Goal: Information Seeking & Learning: Learn about a topic

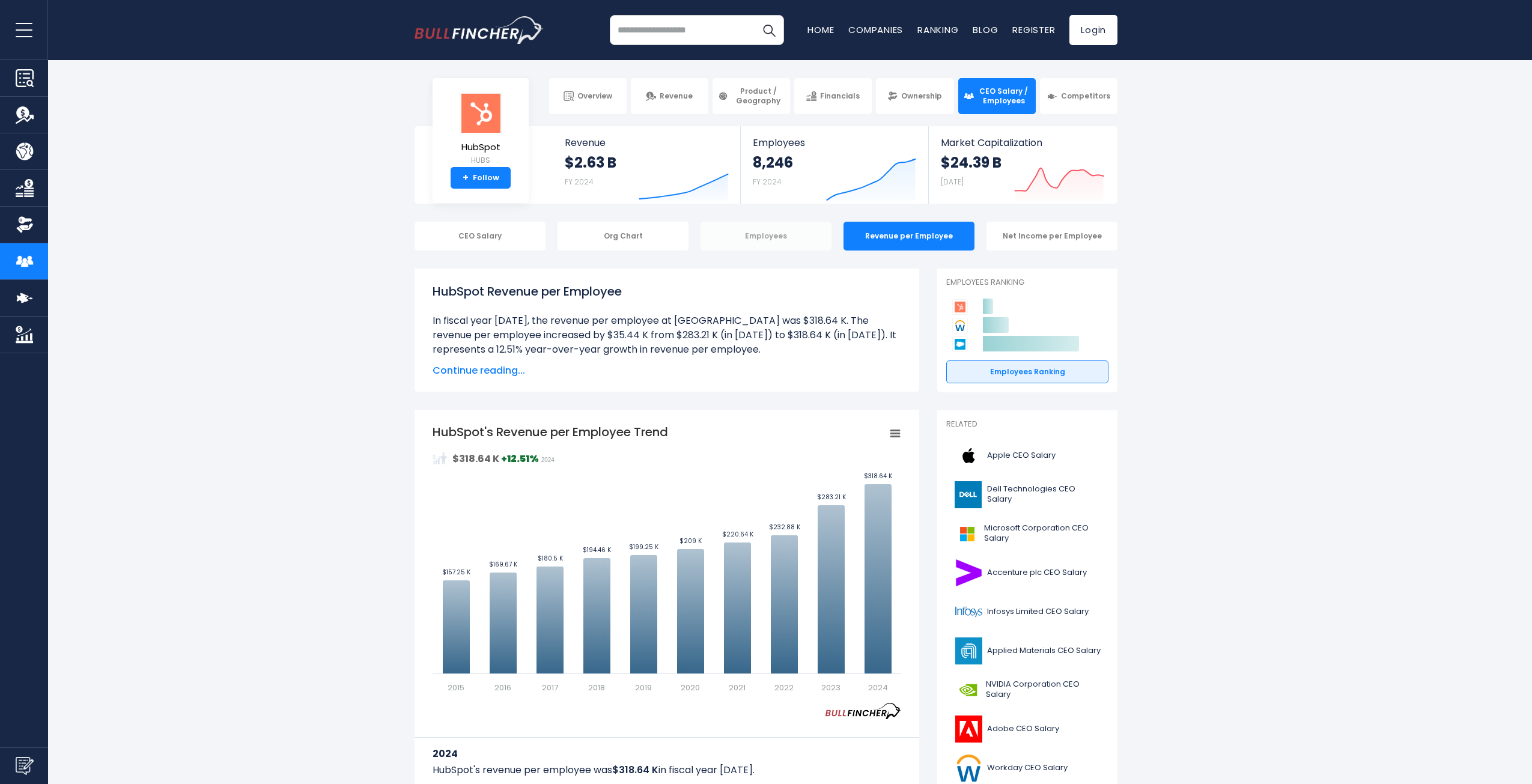
click at [767, 241] on div "Employees" at bounding box center [766, 236] width 131 height 29
click at [1042, 231] on div "Net Income per Employee" at bounding box center [1052, 236] width 131 height 29
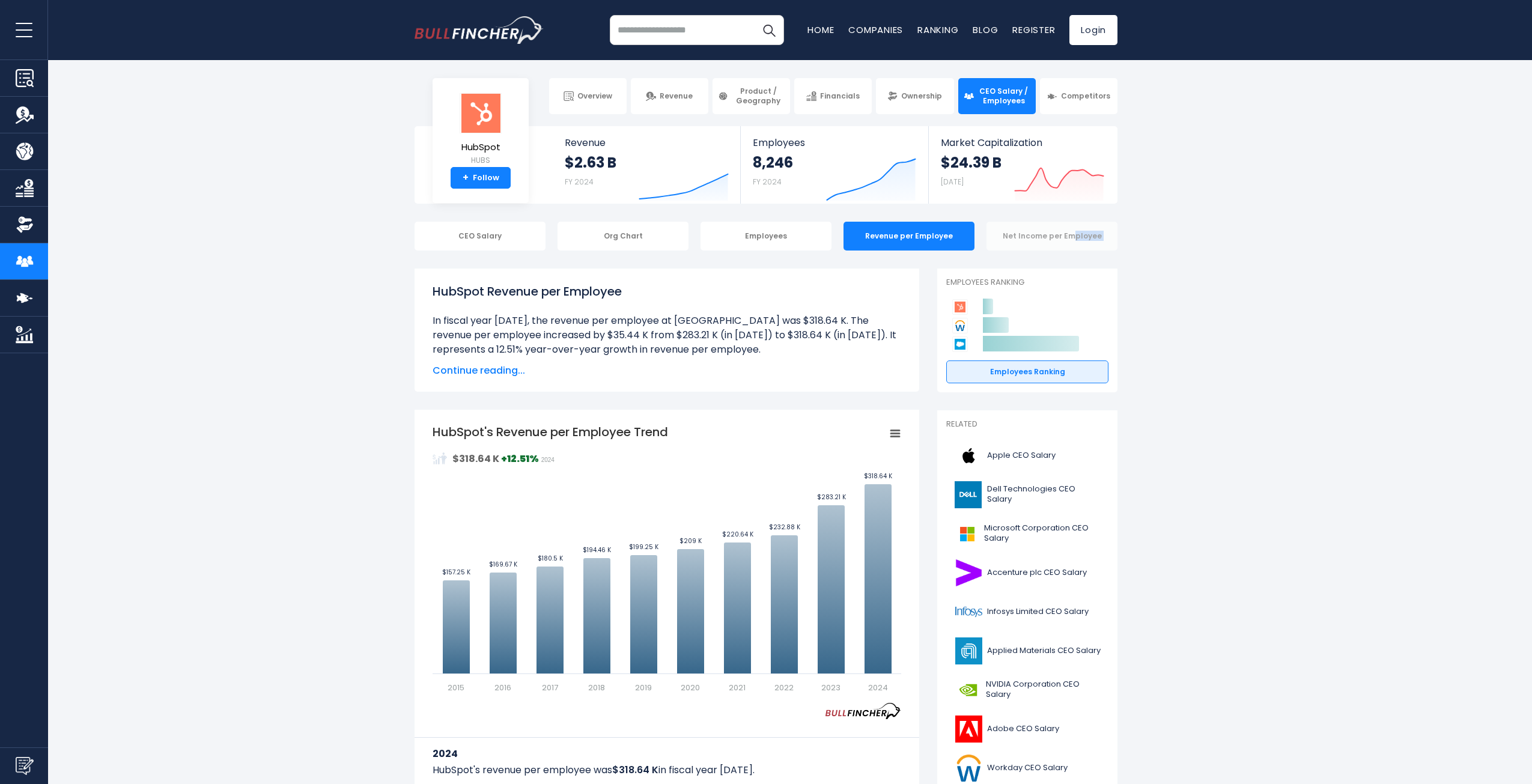
click at [1042, 231] on div "Net Income per Employee" at bounding box center [1052, 236] width 131 height 29
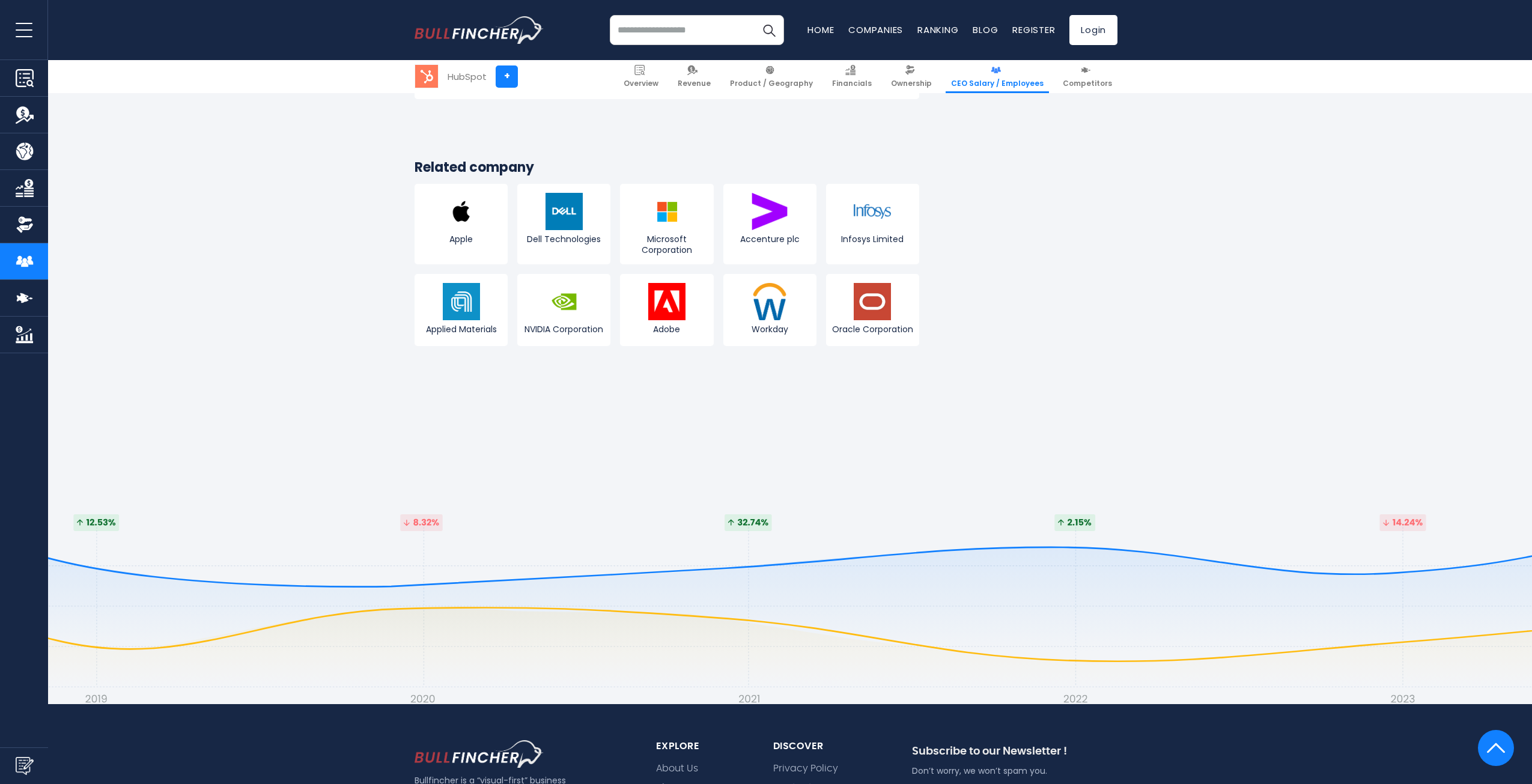
scroll to position [1441, 0]
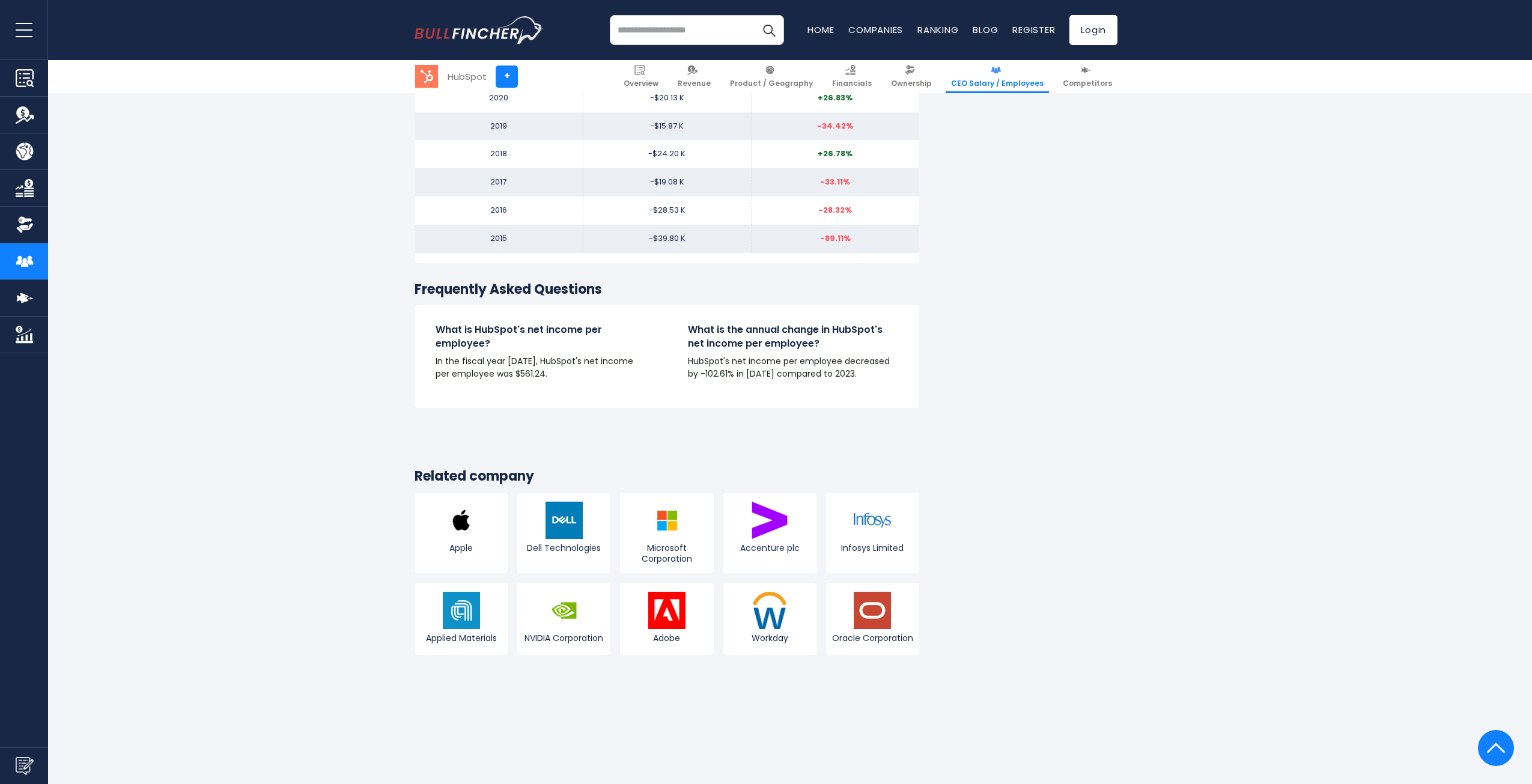
click at [664, 24] on input "search" at bounding box center [697, 30] width 174 height 30
type input "**********"
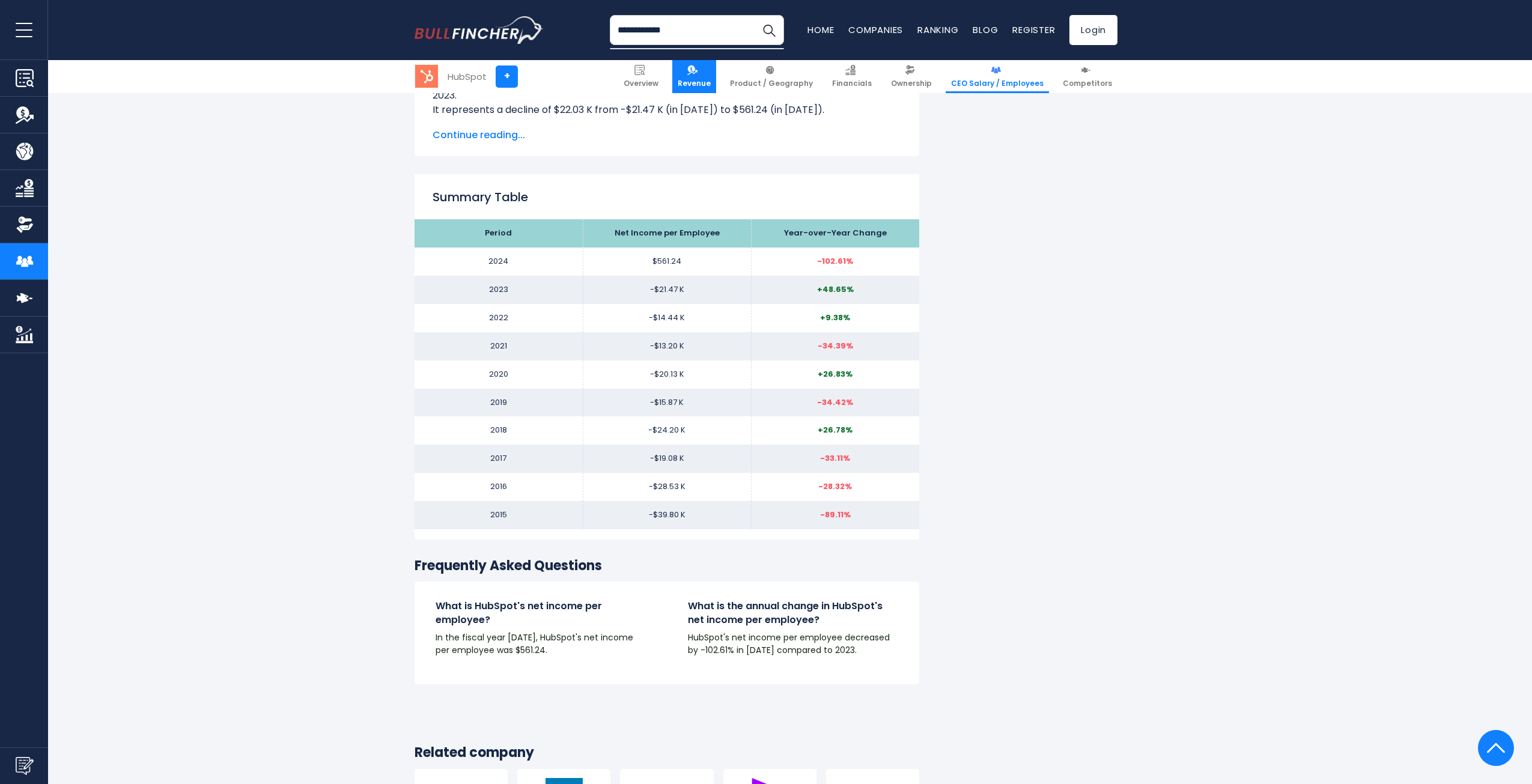
scroll to position [1141, 0]
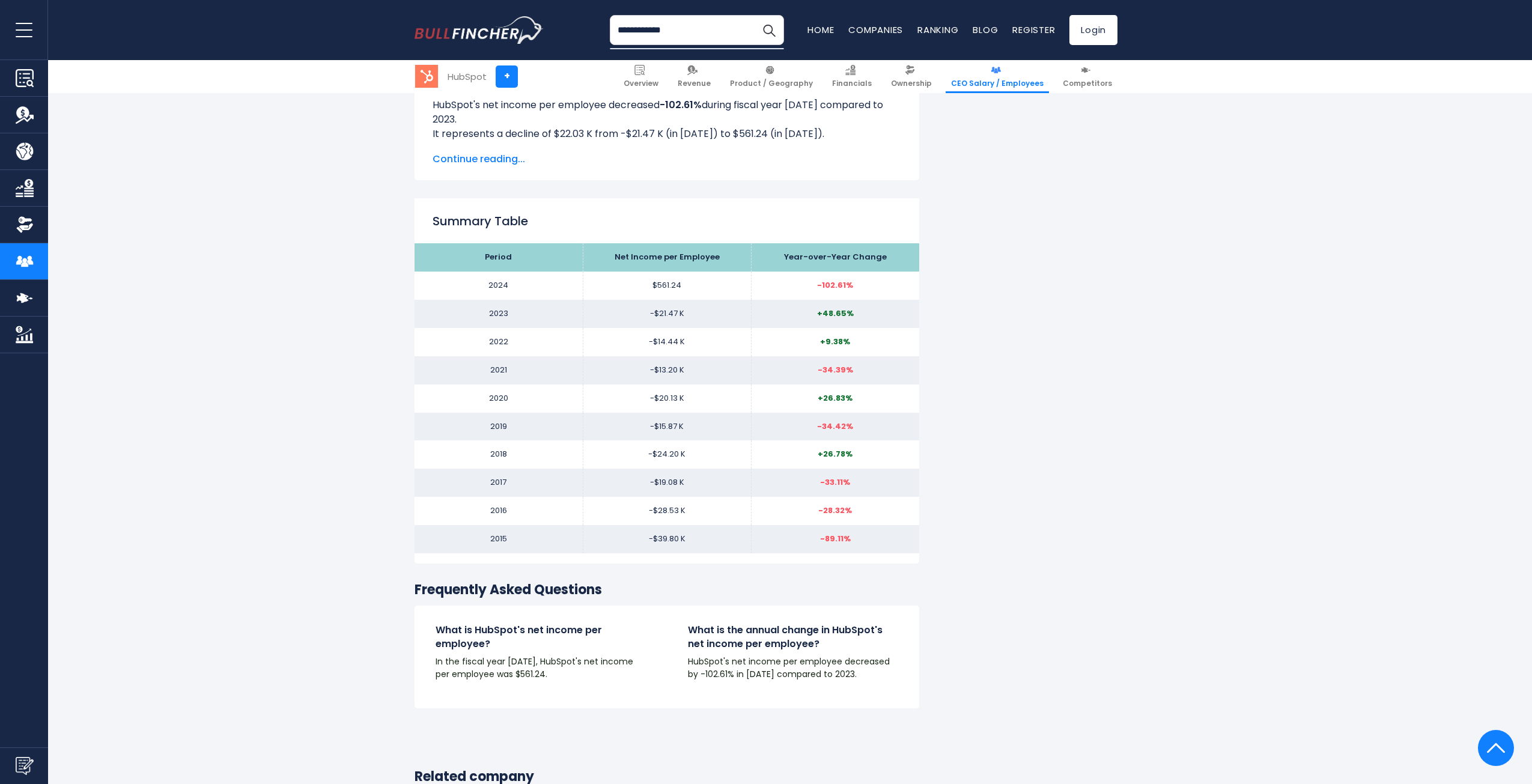
click at [738, 31] on input "**********" at bounding box center [697, 30] width 174 height 30
drag, startPoint x: 694, startPoint y: 32, endPoint x: 607, endPoint y: 35, distance: 87.1
click at [607, 35] on div "**********" at bounding box center [766, 30] width 703 height 60
click at [519, 33] on img "Go to homepage" at bounding box center [479, 30] width 129 height 28
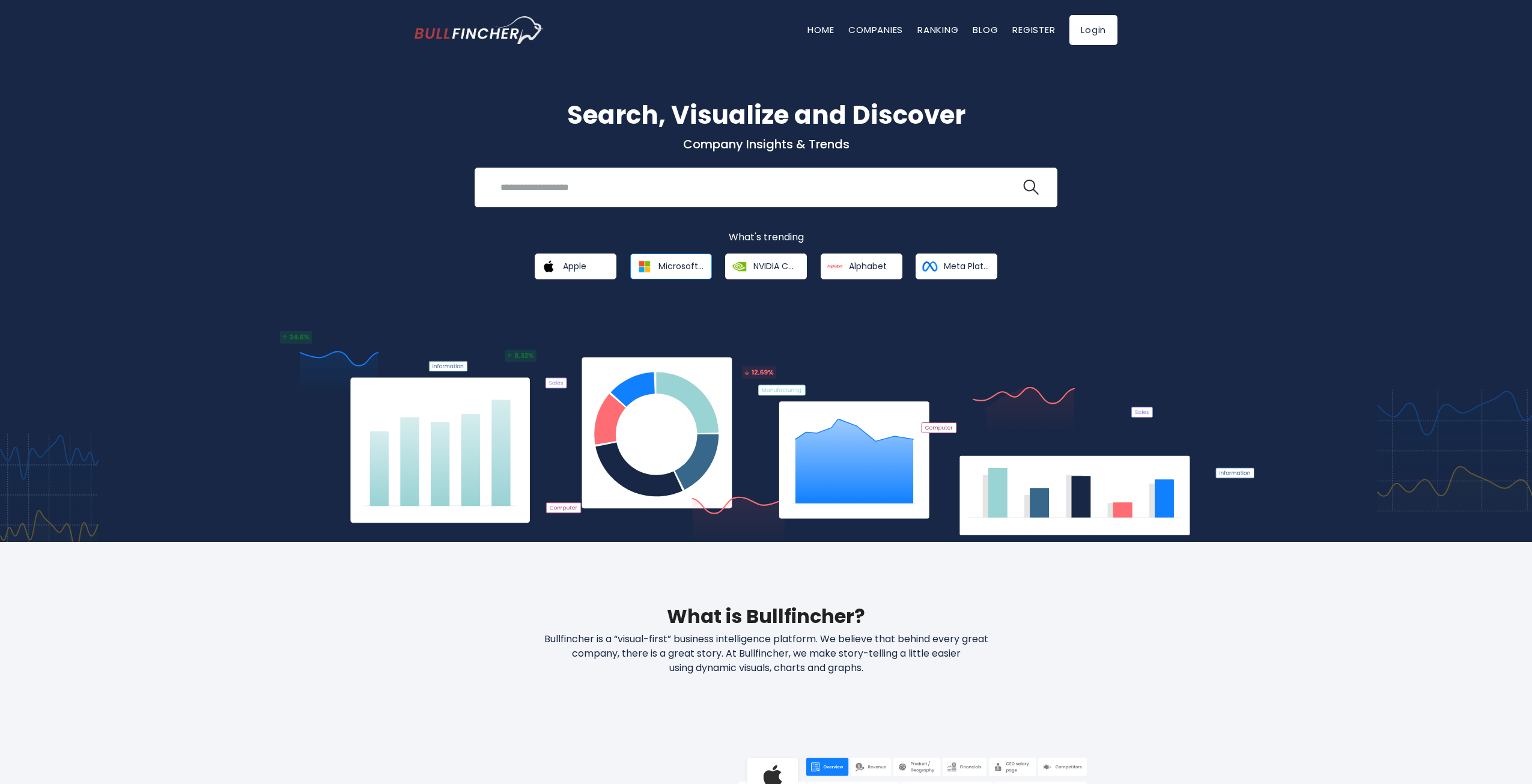
click at [641, 266] on img at bounding box center [644, 266] width 21 height 21
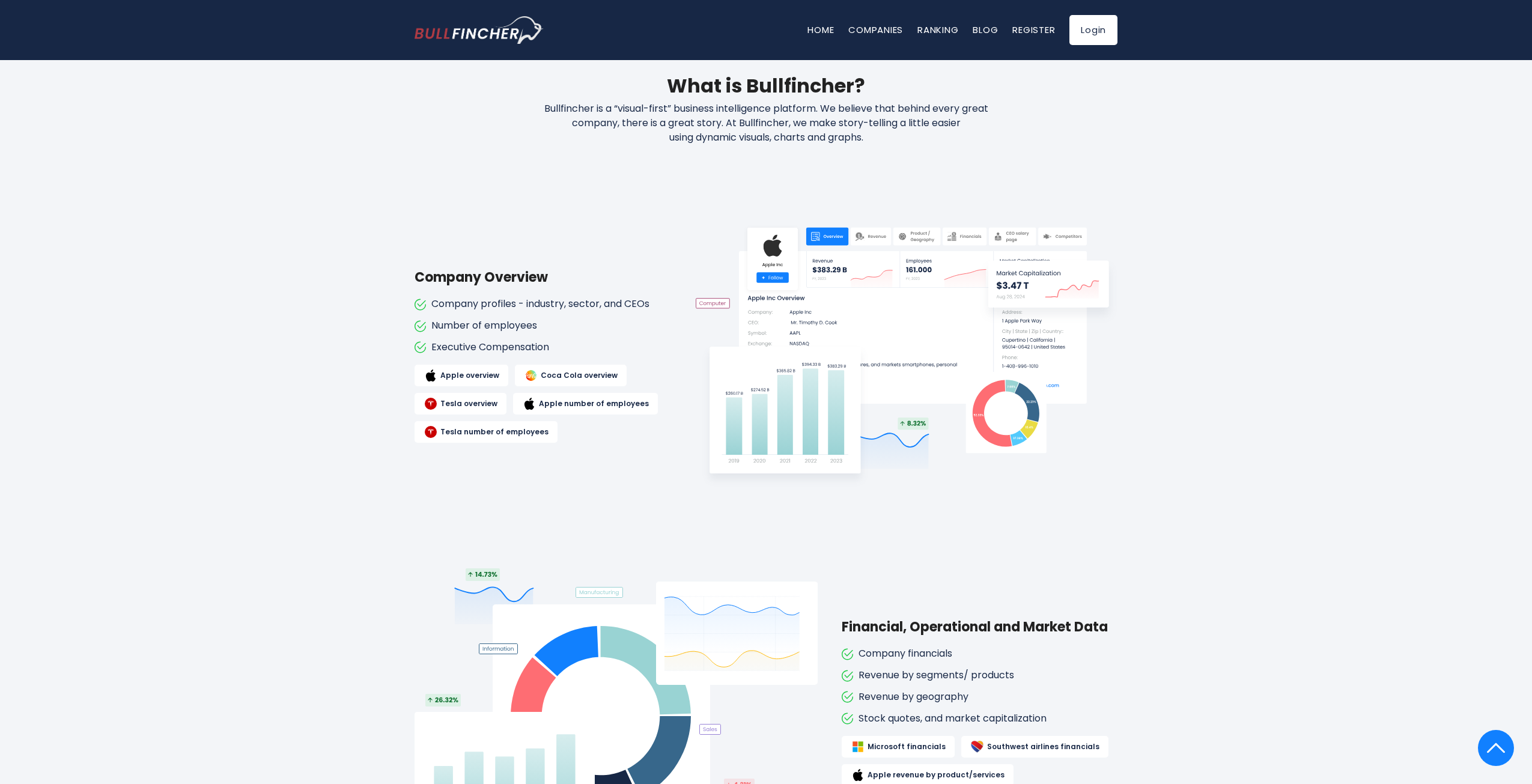
scroll to position [420, 0]
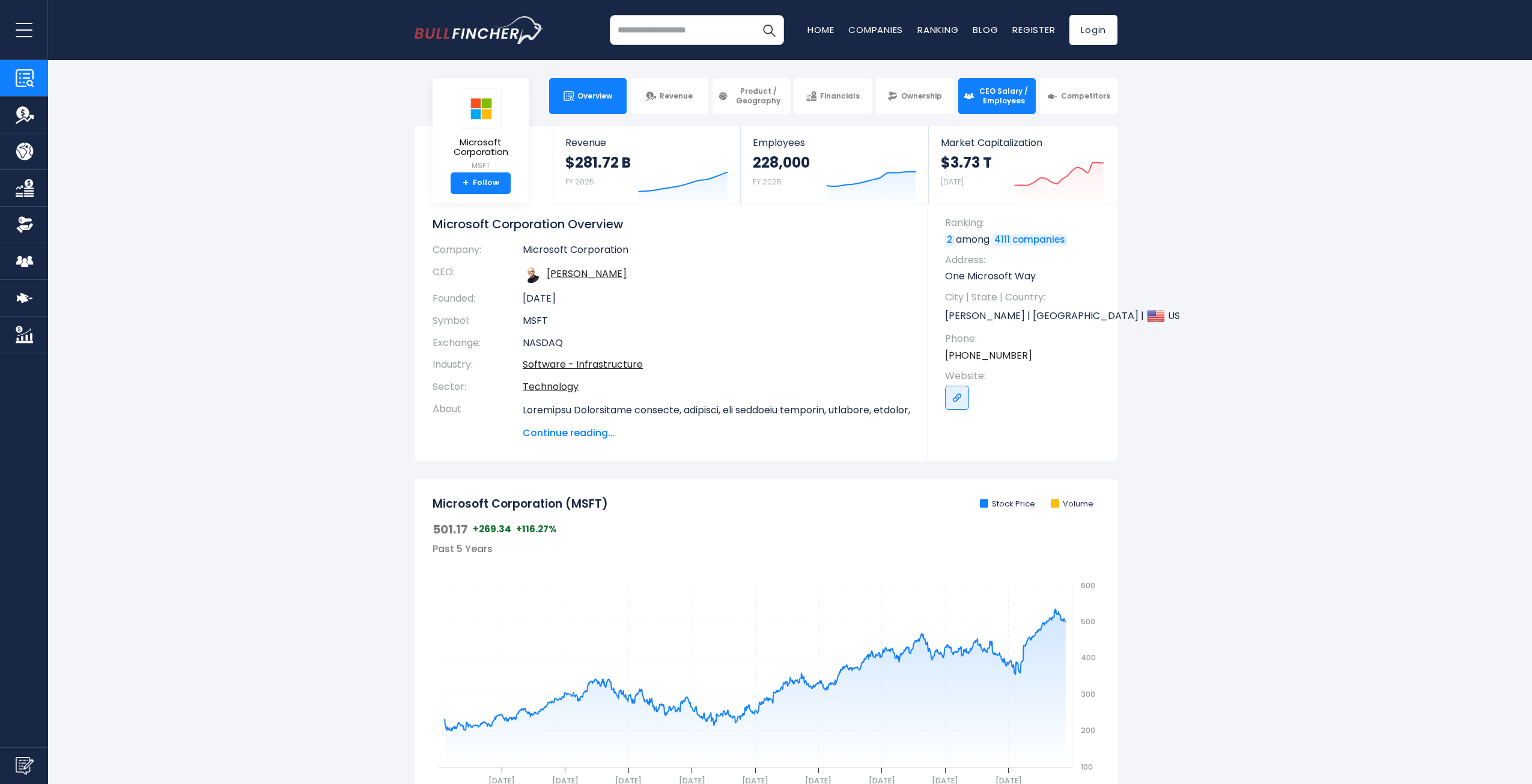
click at [969, 96] on img at bounding box center [969, 96] width 10 height 10
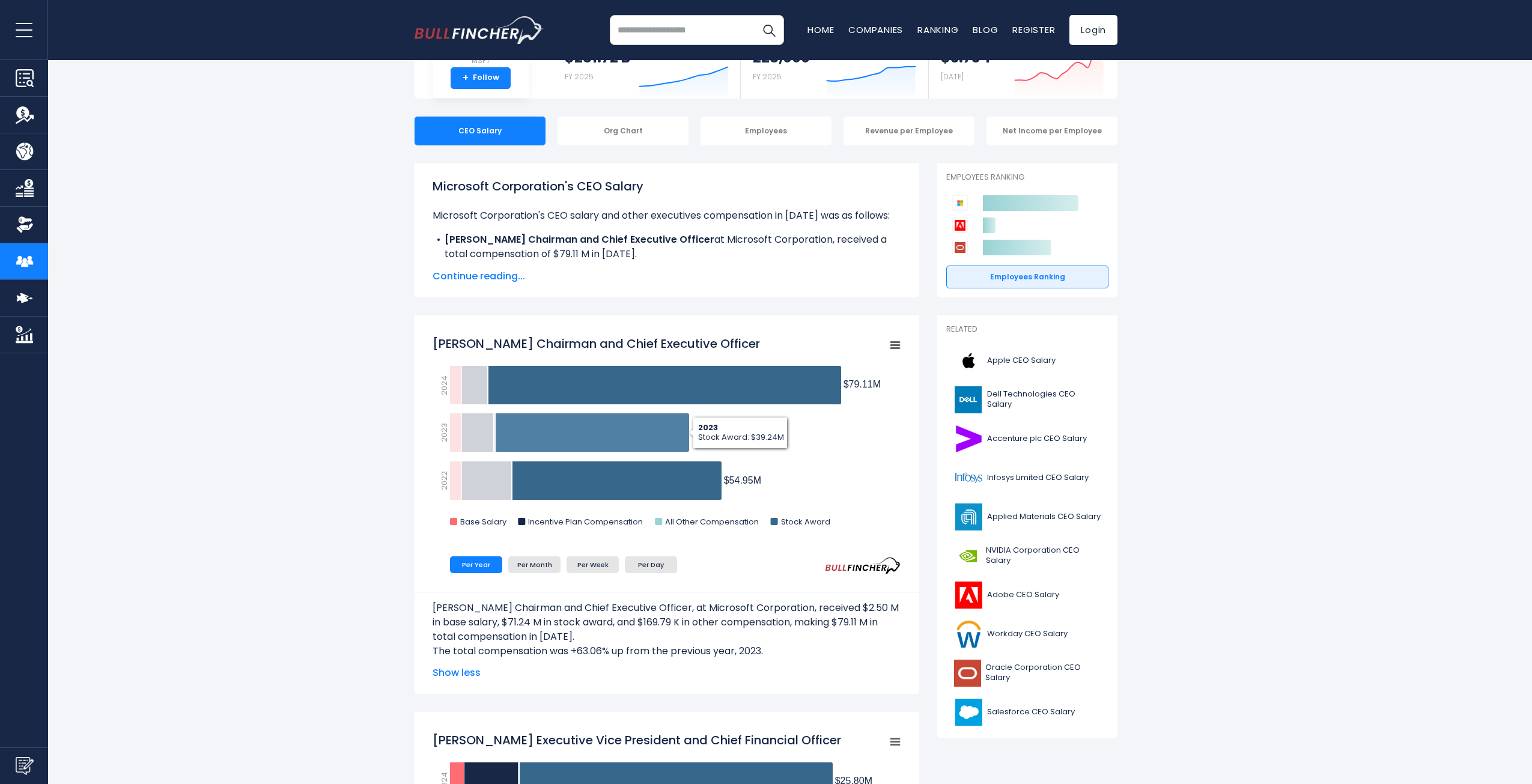
scroll to position [120, 0]
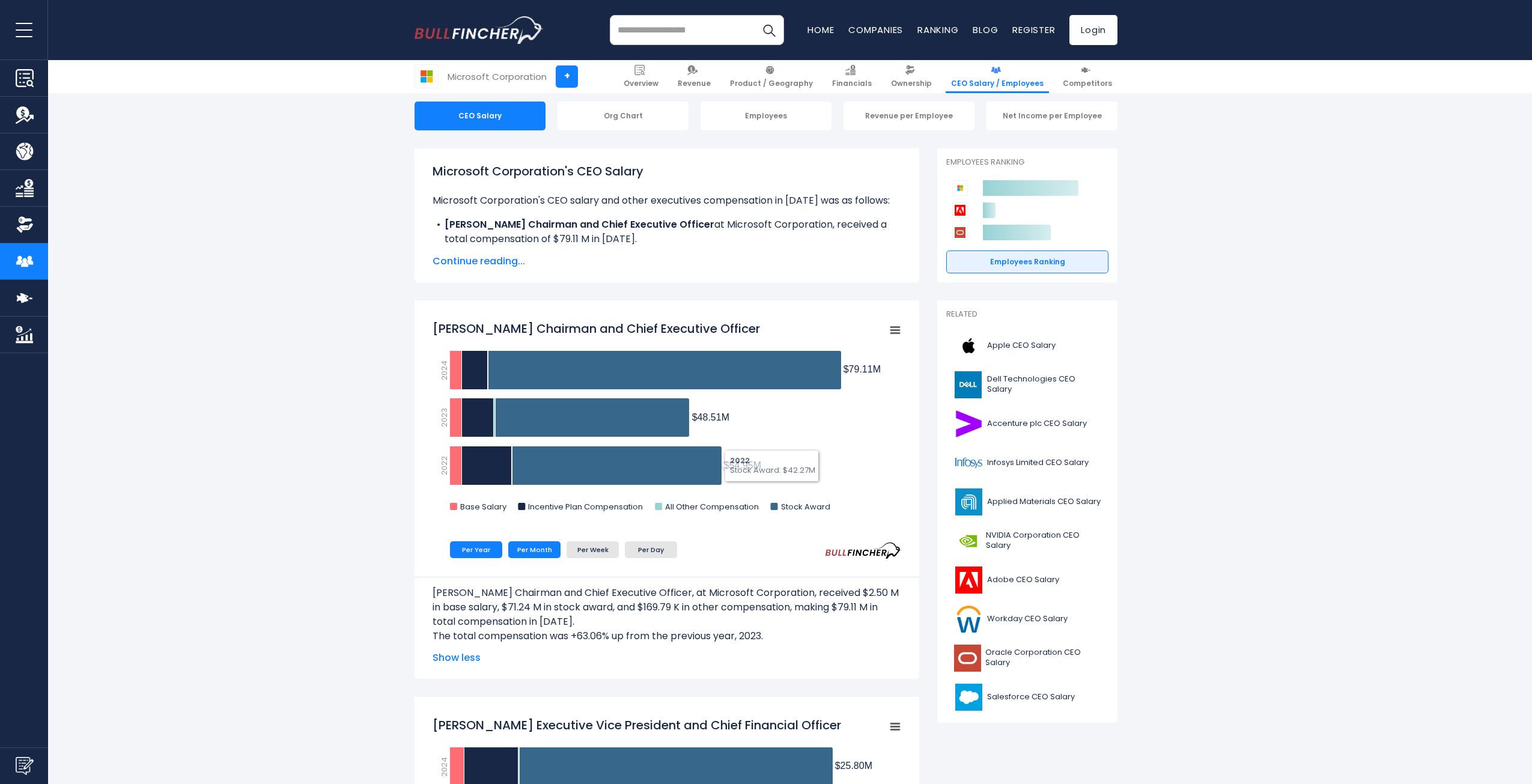
click at [519, 554] on li "Per Month" at bounding box center [534, 549] width 52 height 17
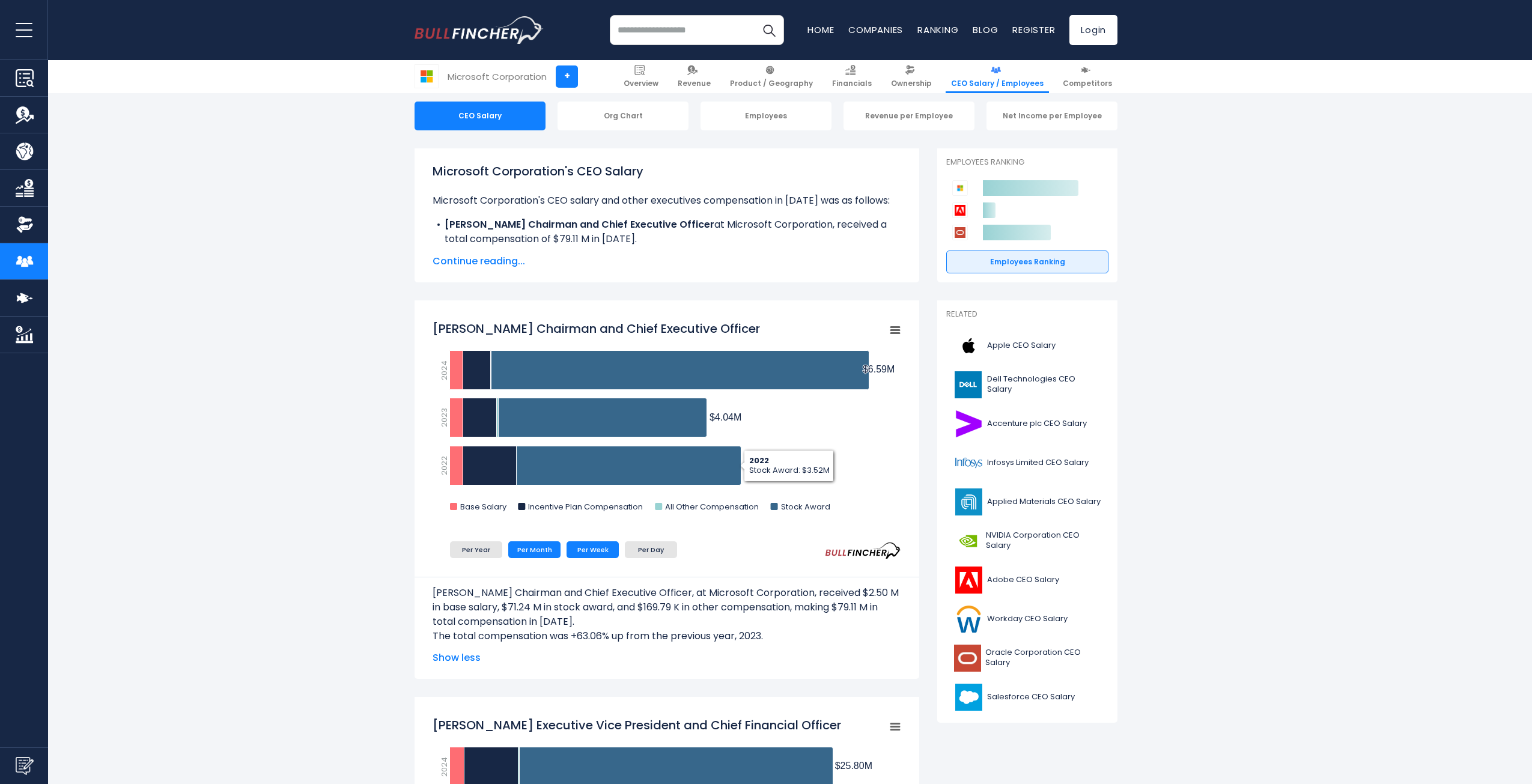
click at [613, 544] on li "Per Week" at bounding box center [593, 549] width 52 height 17
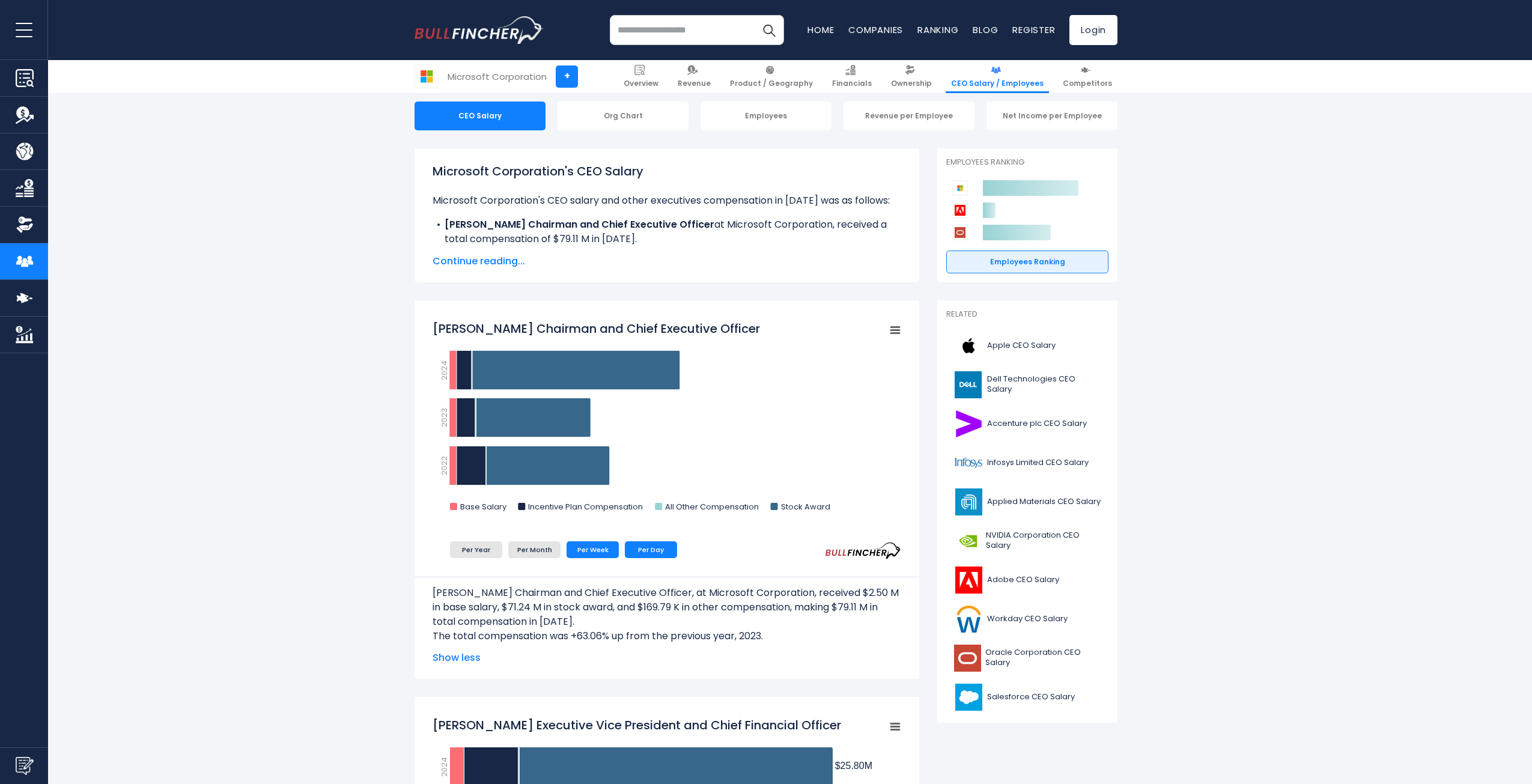
click at [633, 549] on li "Per Day" at bounding box center [651, 549] width 52 height 17
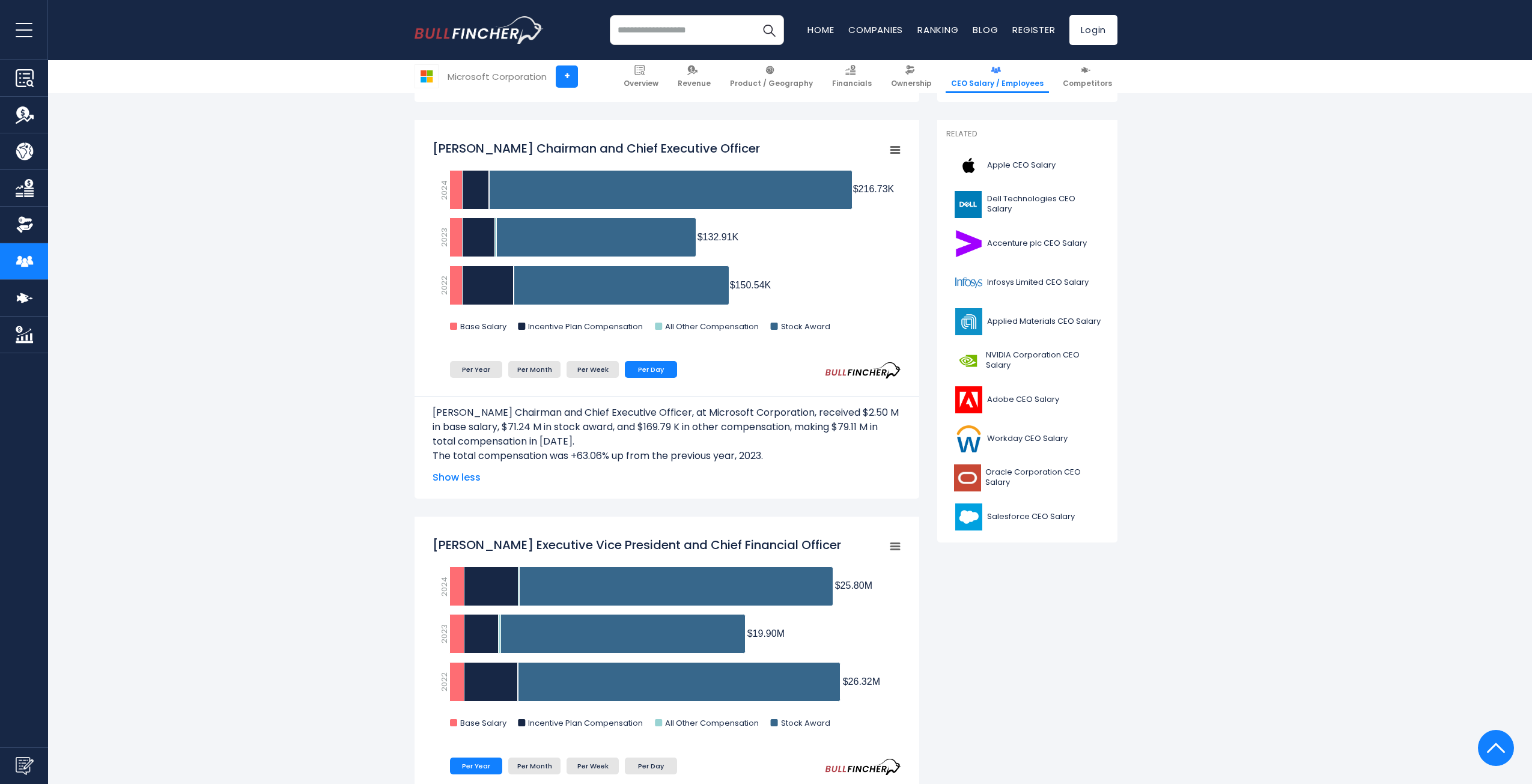
scroll to position [0, 0]
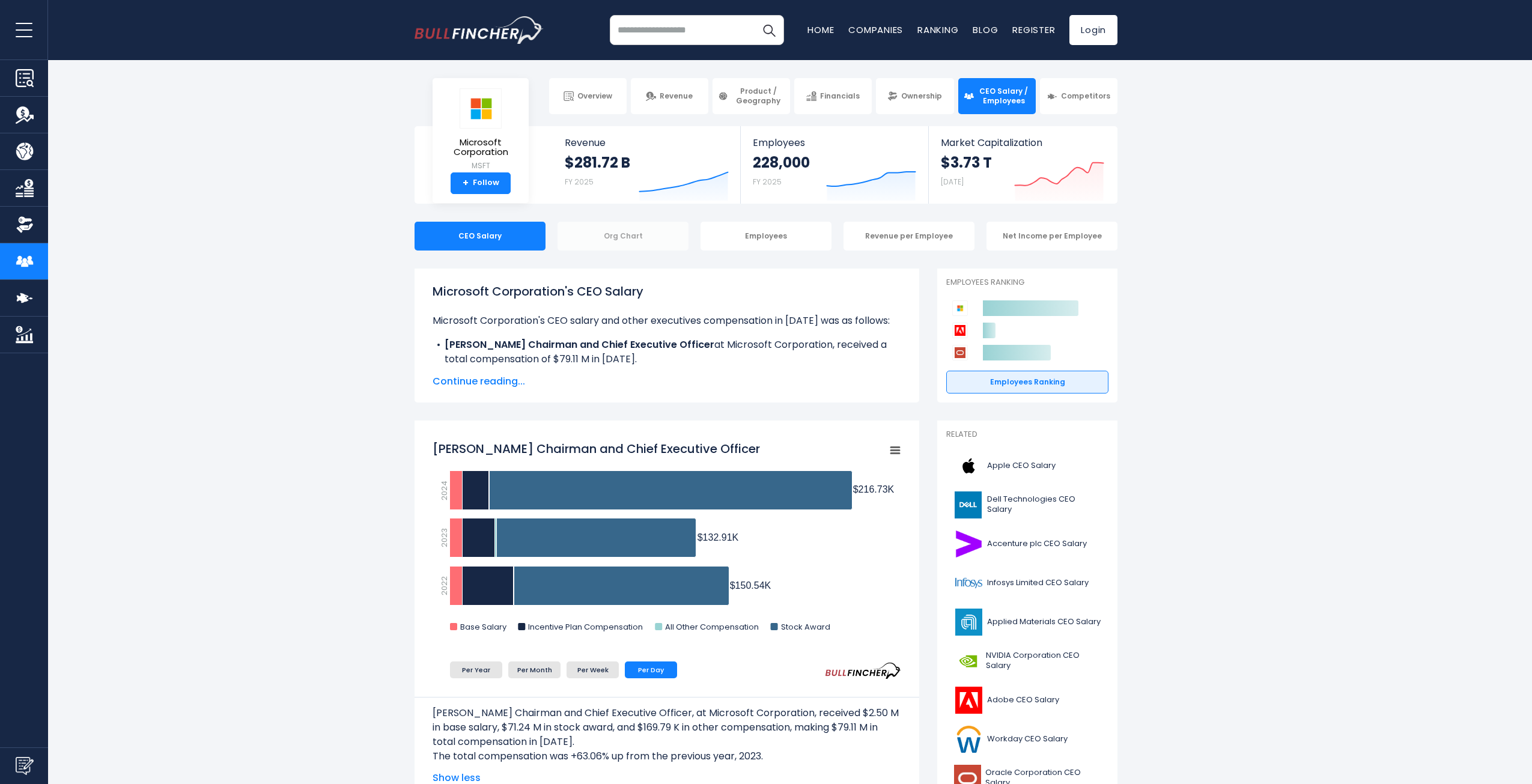
click at [646, 228] on div "Org Chart" at bounding box center [623, 236] width 131 height 29
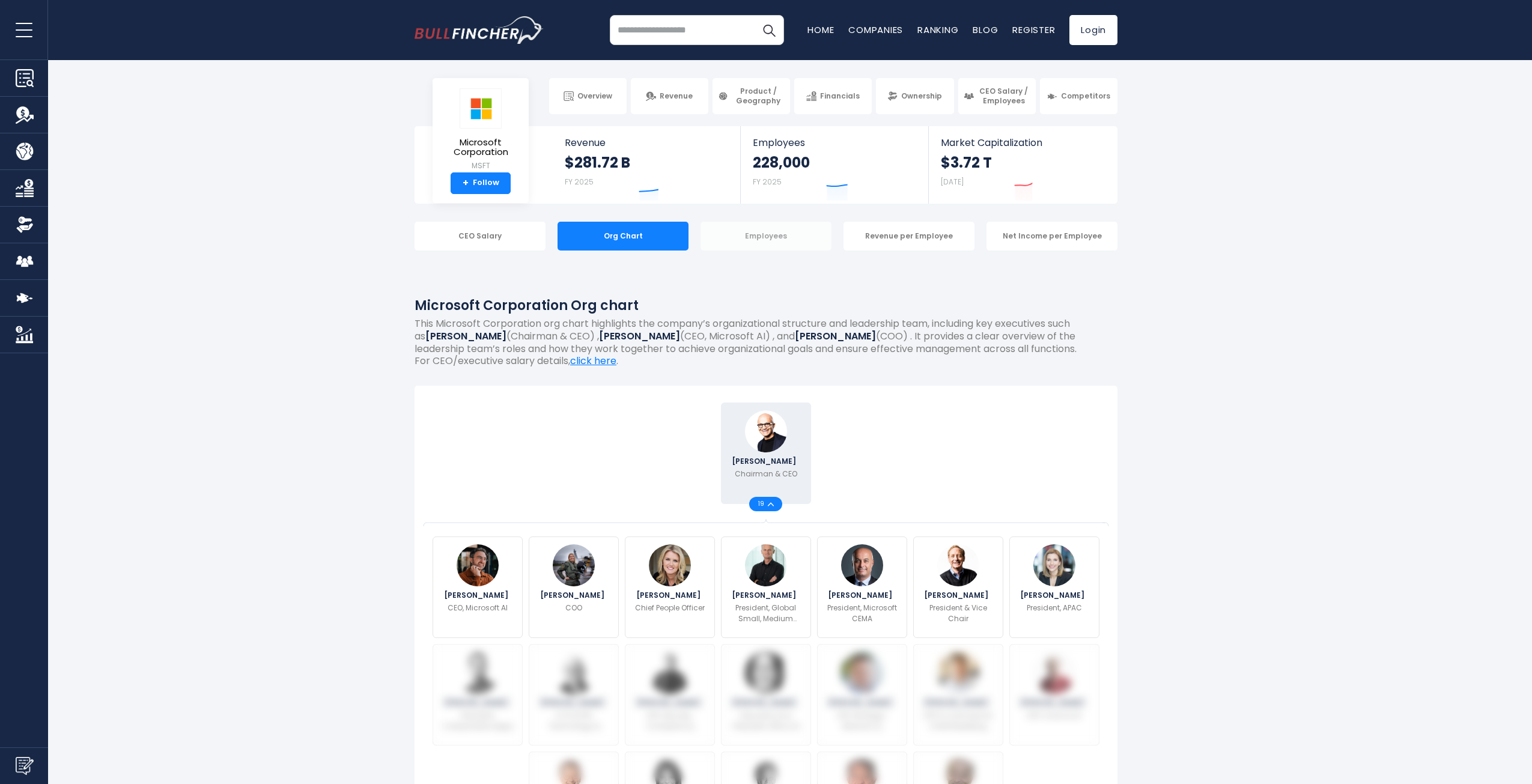
click at [735, 238] on div "Employees" at bounding box center [766, 236] width 131 height 29
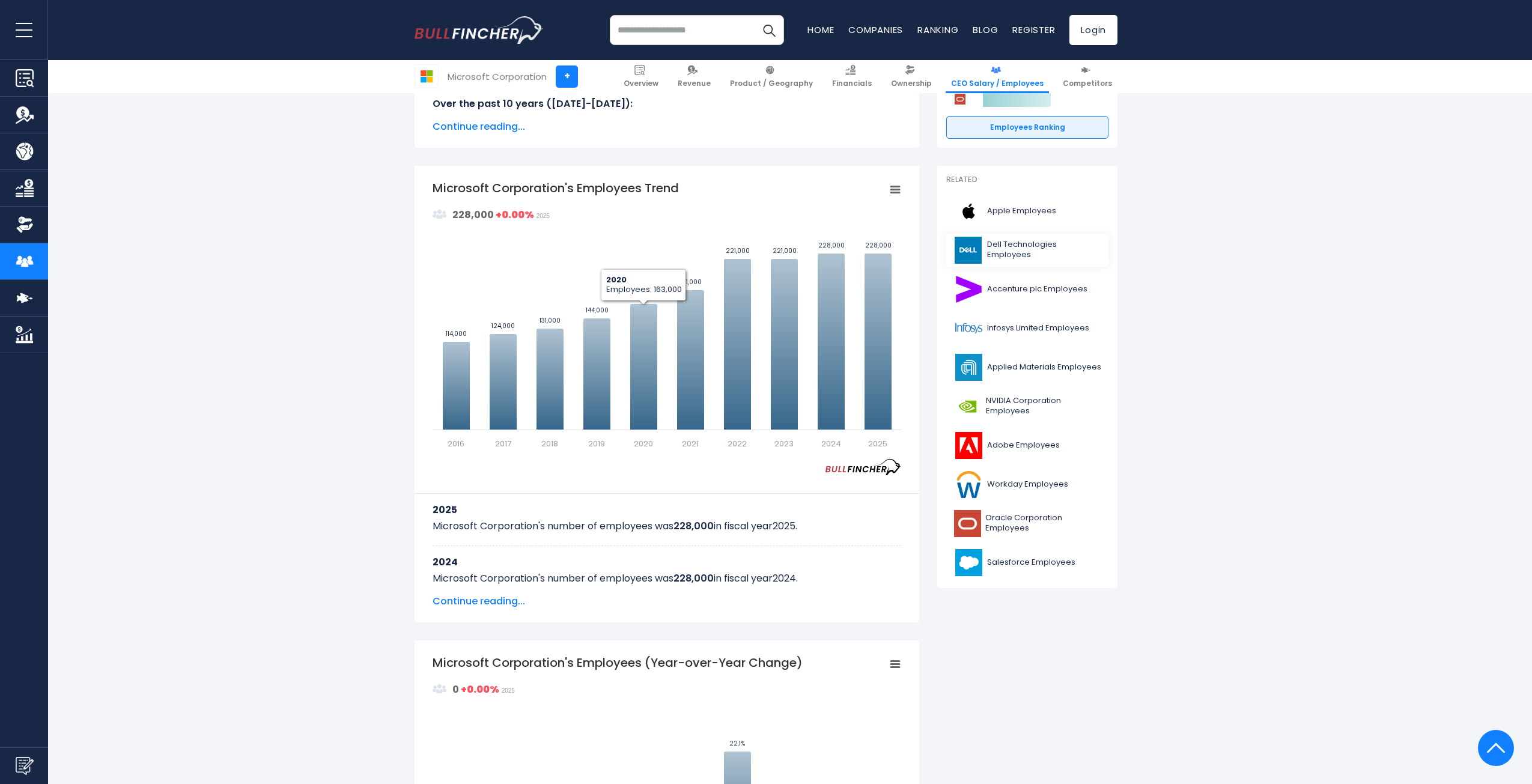
scroll to position [241, 0]
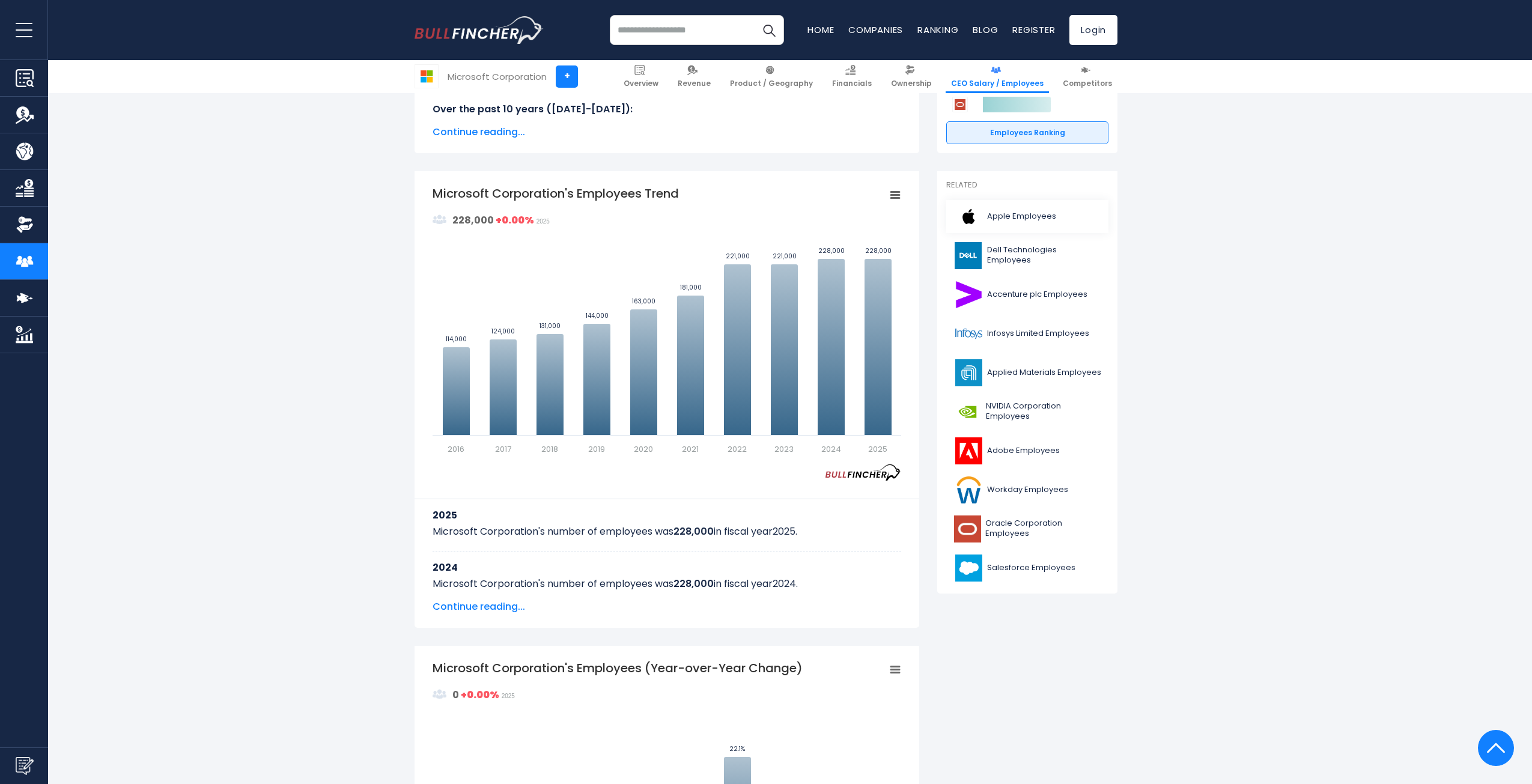
click at [1043, 209] on link "Apple Employees" at bounding box center [1028, 217] width 162 height 33
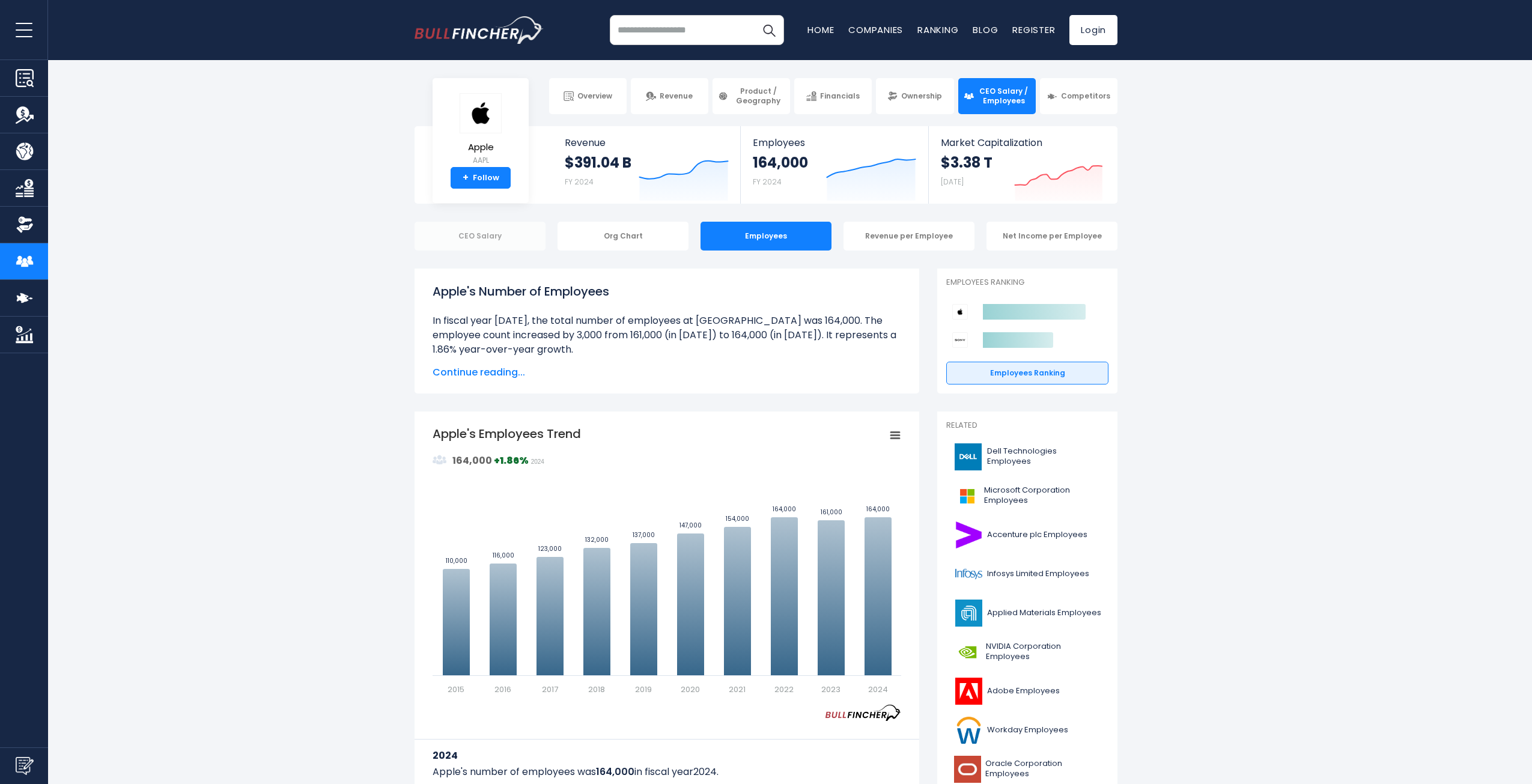
click at [513, 225] on div "CEO Salary" at bounding box center [480, 236] width 131 height 29
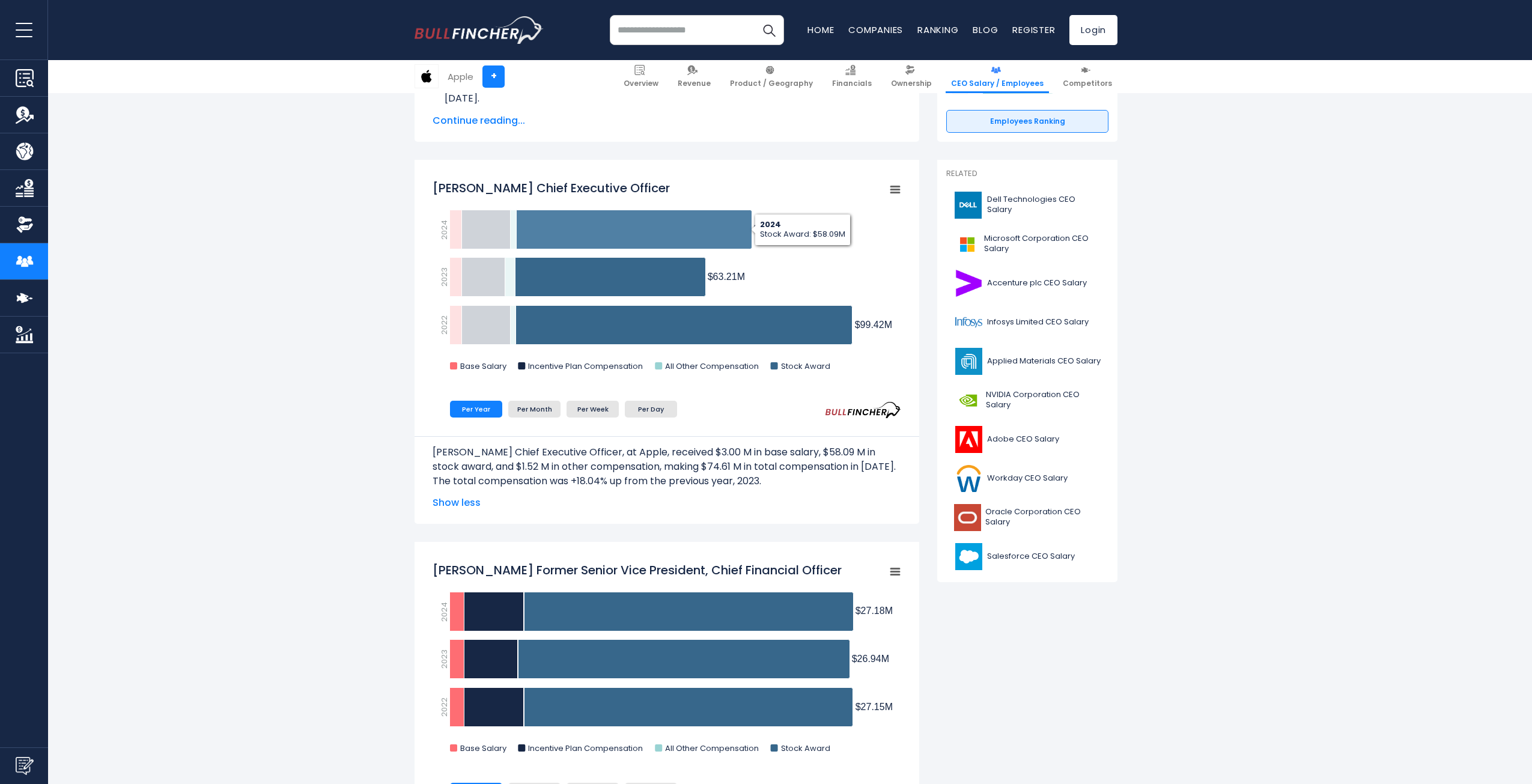
scroll to position [420, 0]
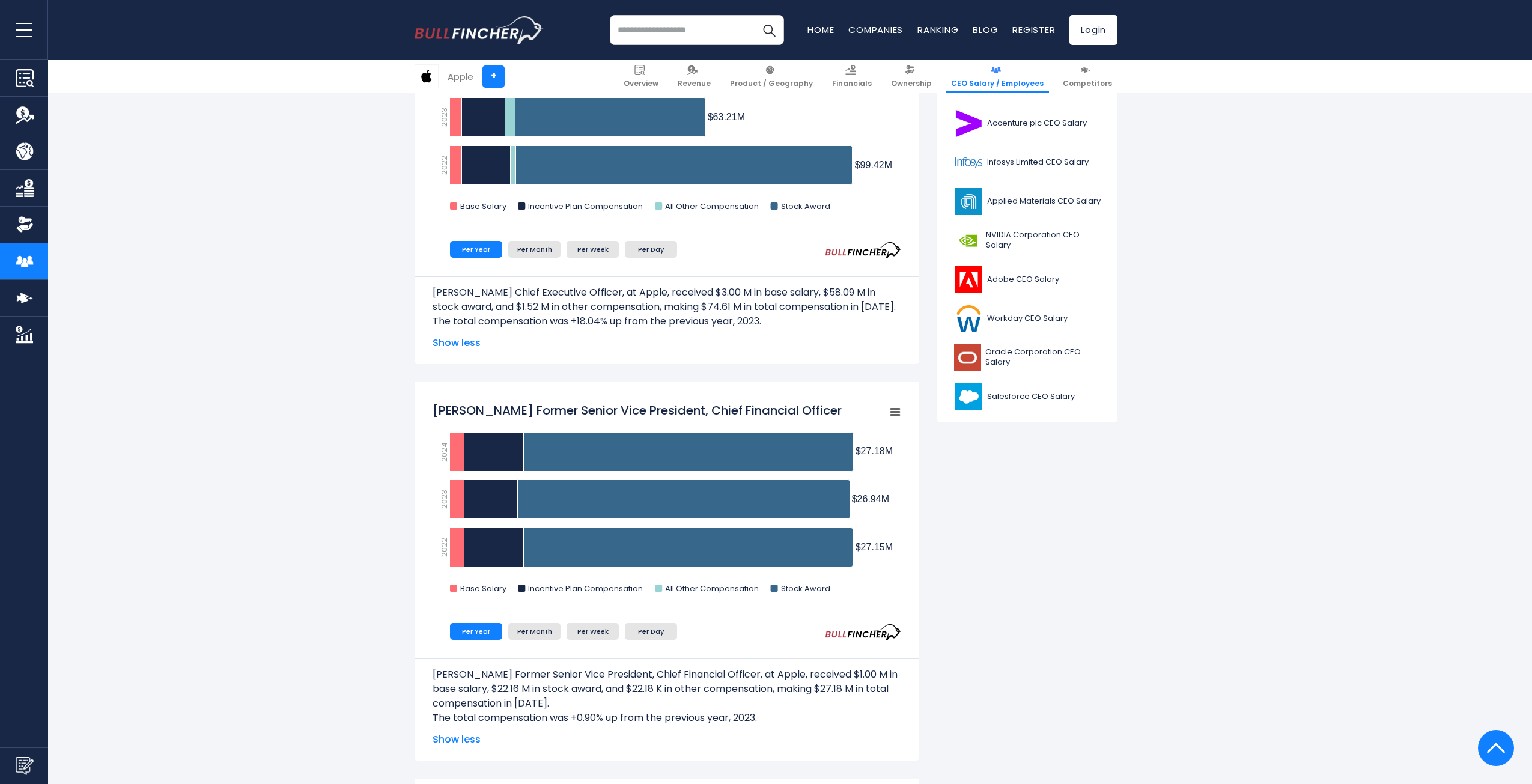
click at [886, 20] on nav "Home Companies Ranking Blog Register Login" at bounding box center [963, 30] width 310 height 30
click at [886, 22] on nav "Home Companies Ranking Blog Register Login" at bounding box center [963, 30] width 310 height 30
click at [880, 24] on link "Companies" at bounding box center [876, 29] width 54 height 13
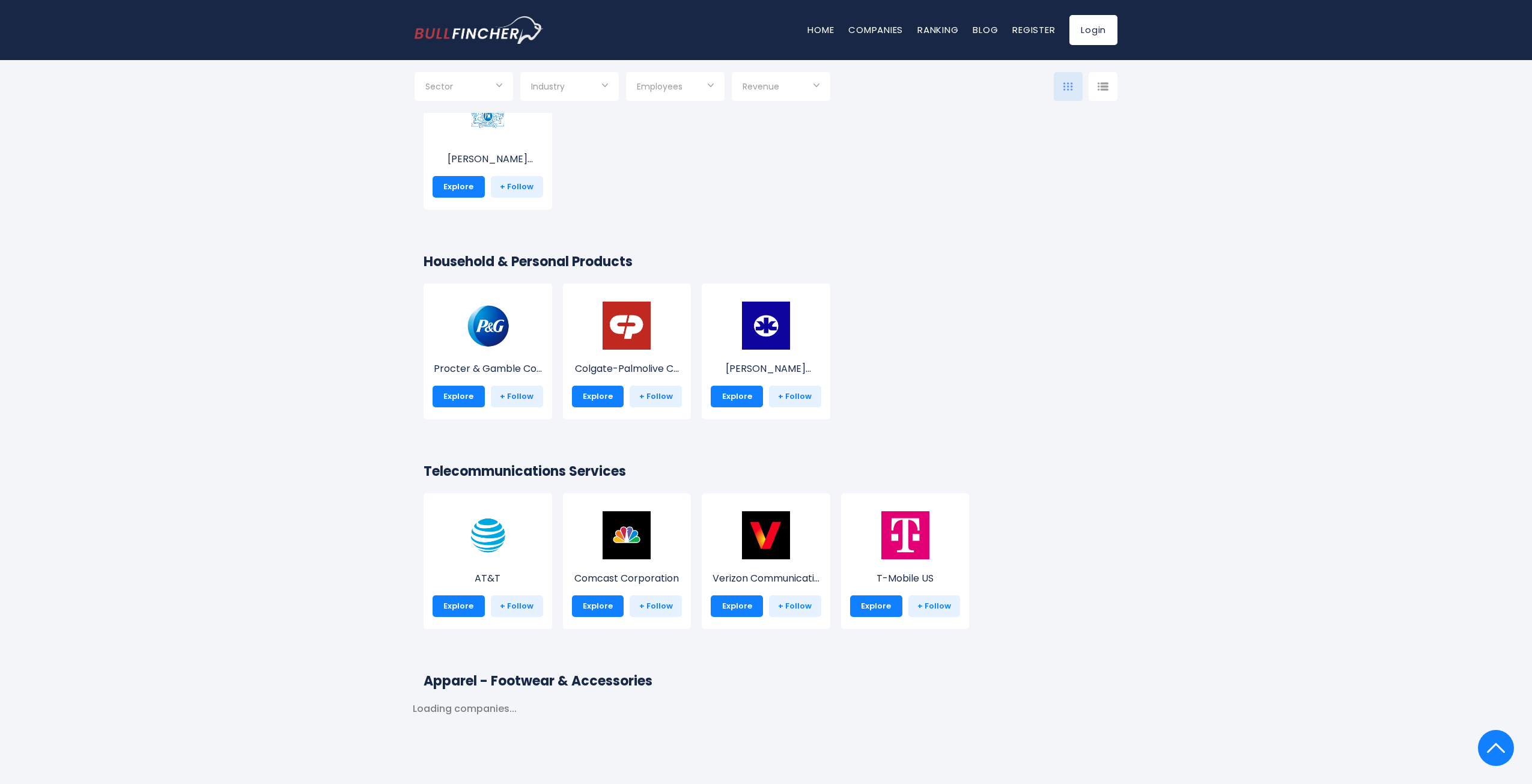
scroll to position [4145, 0]
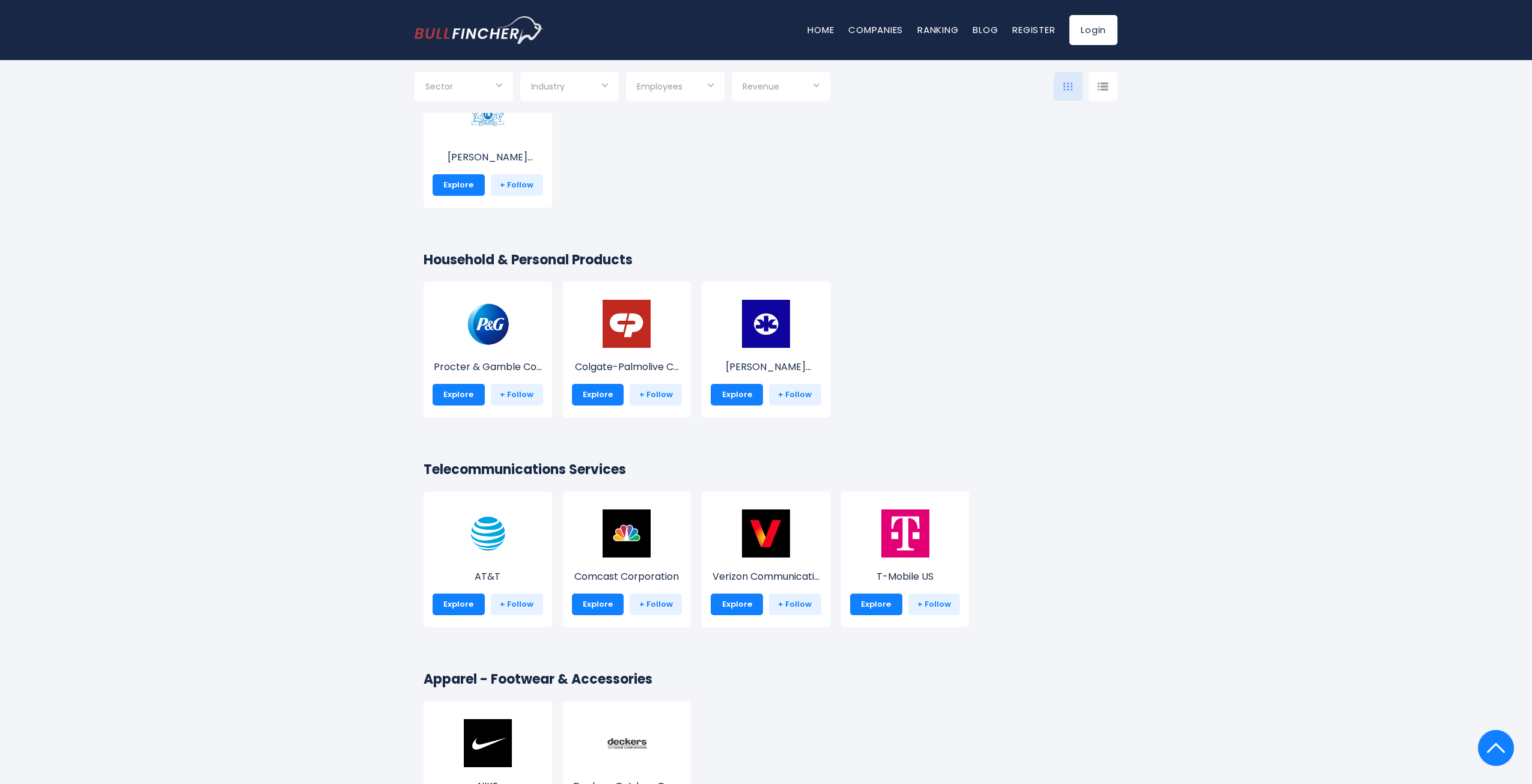
click at [613, 81] on div "Industry" at bounding box center [569, 87] width 99 height 29
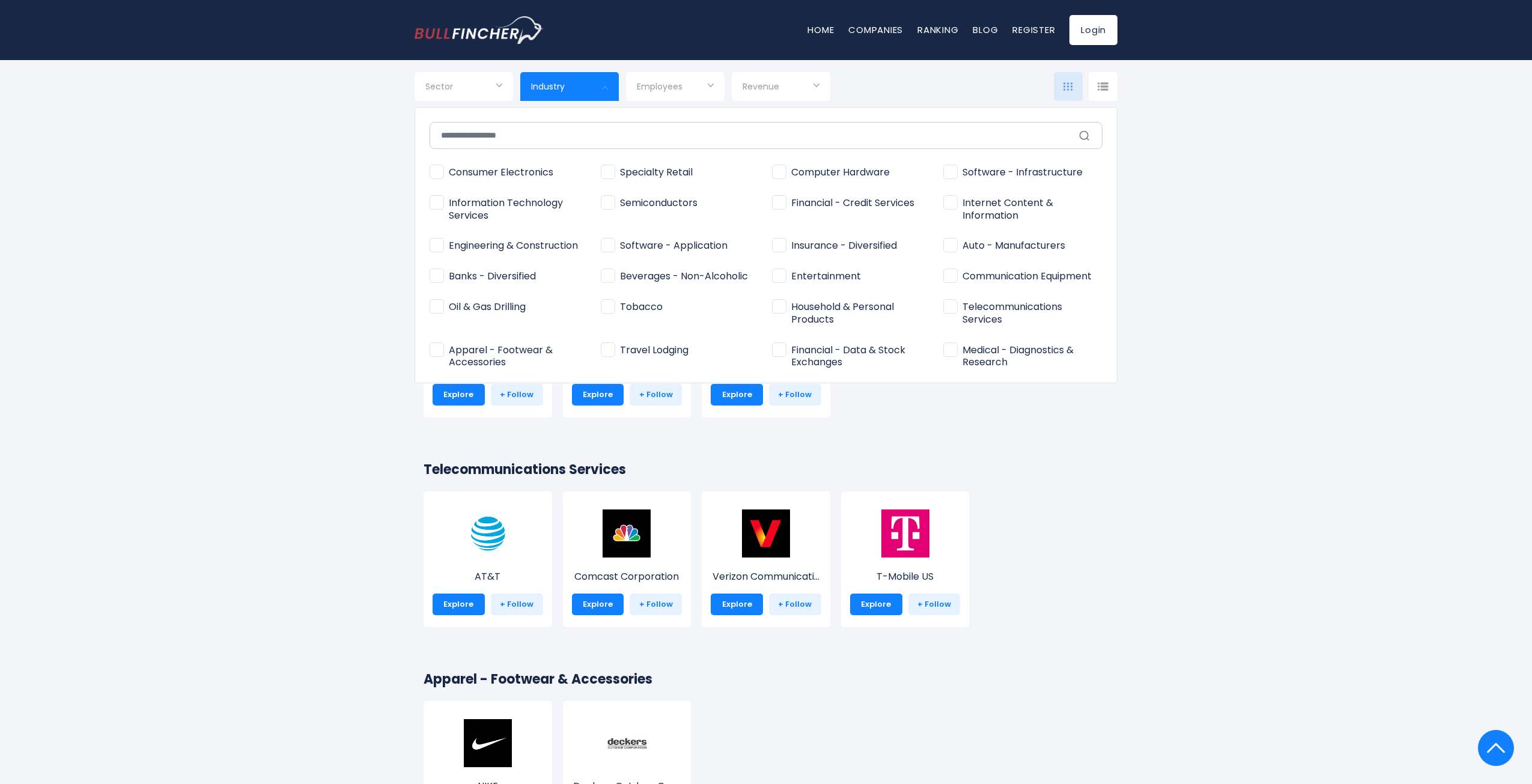
click at [691, 90] on div at bounding box center [766, 392] width 1532 height 784
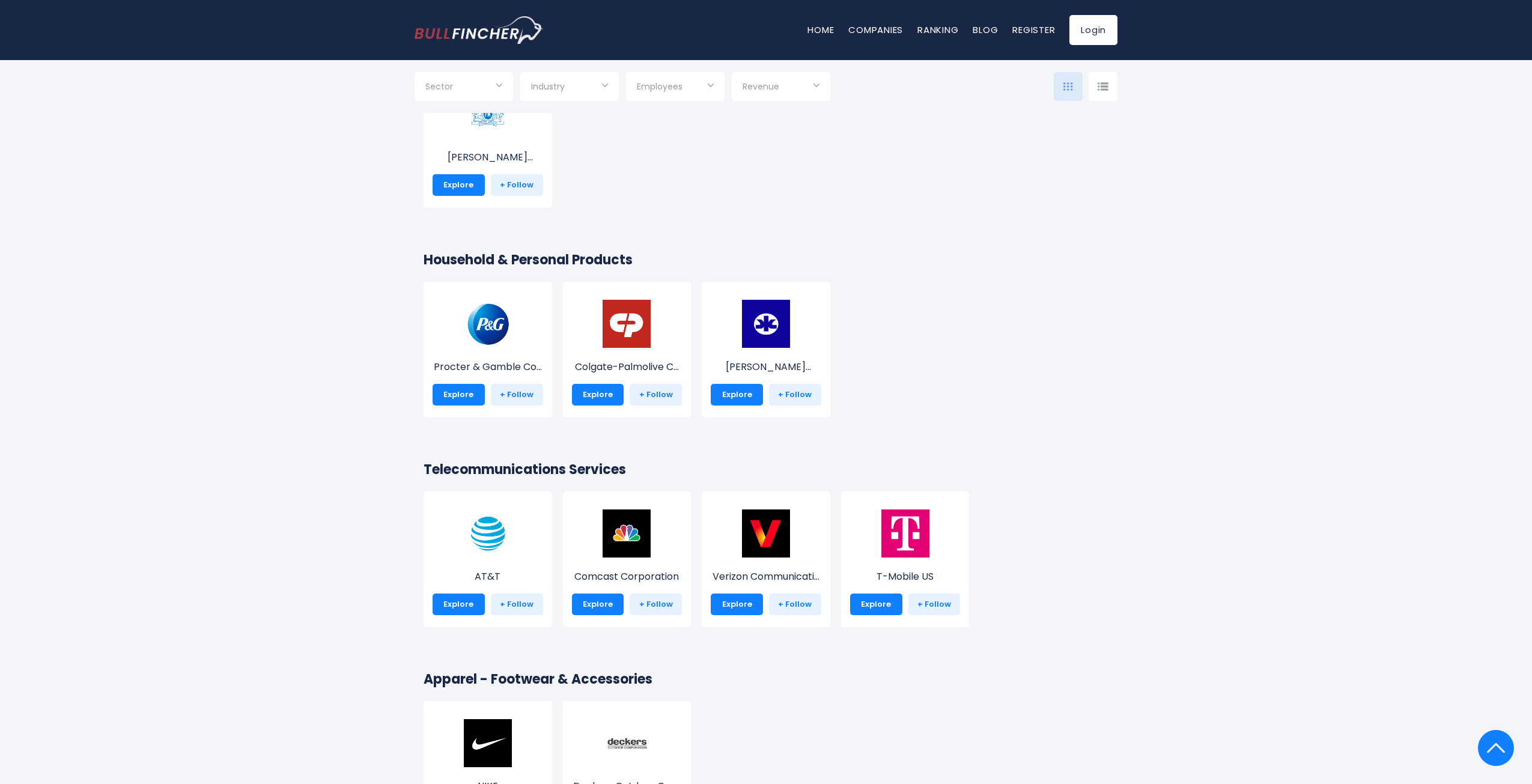
click at [691, 90] on input "Selection" at bounding box center [676, 87] width 77 height 22
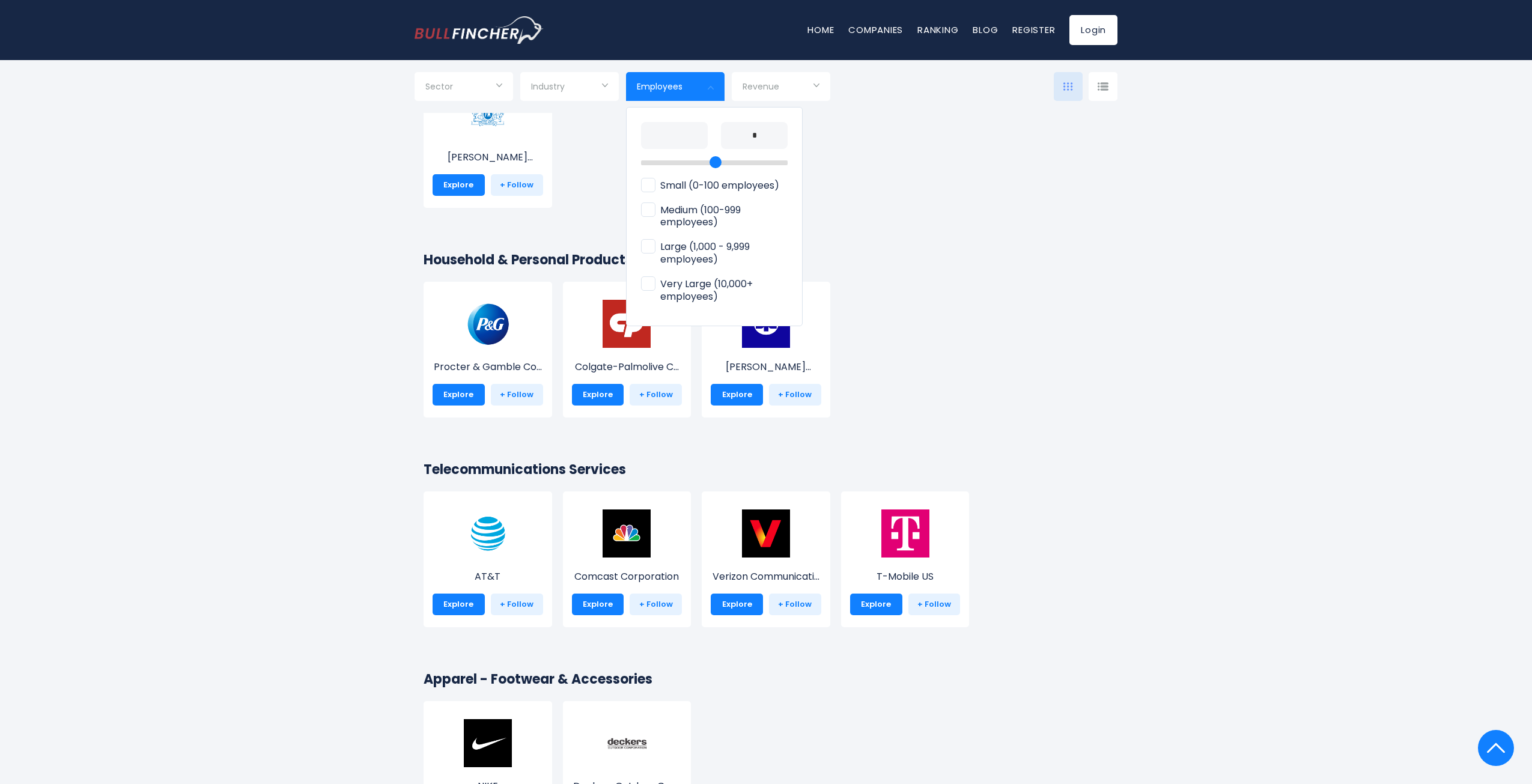
click at [729, 87] on div at bounding box center [766, 392] width 1532 height 784
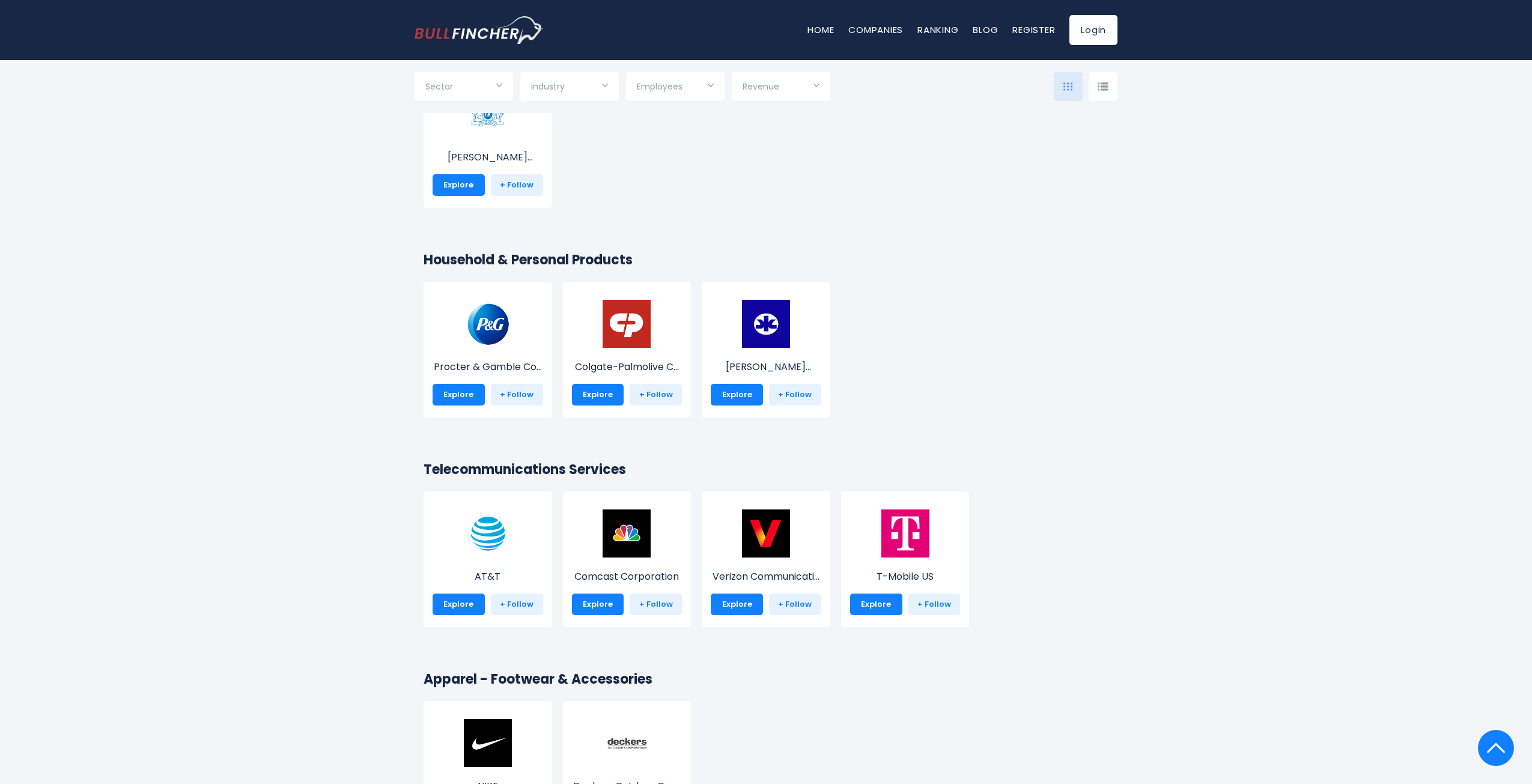
click at [719, 86] on div "Employees" at bounding box center [675, 87] width 99 height 29
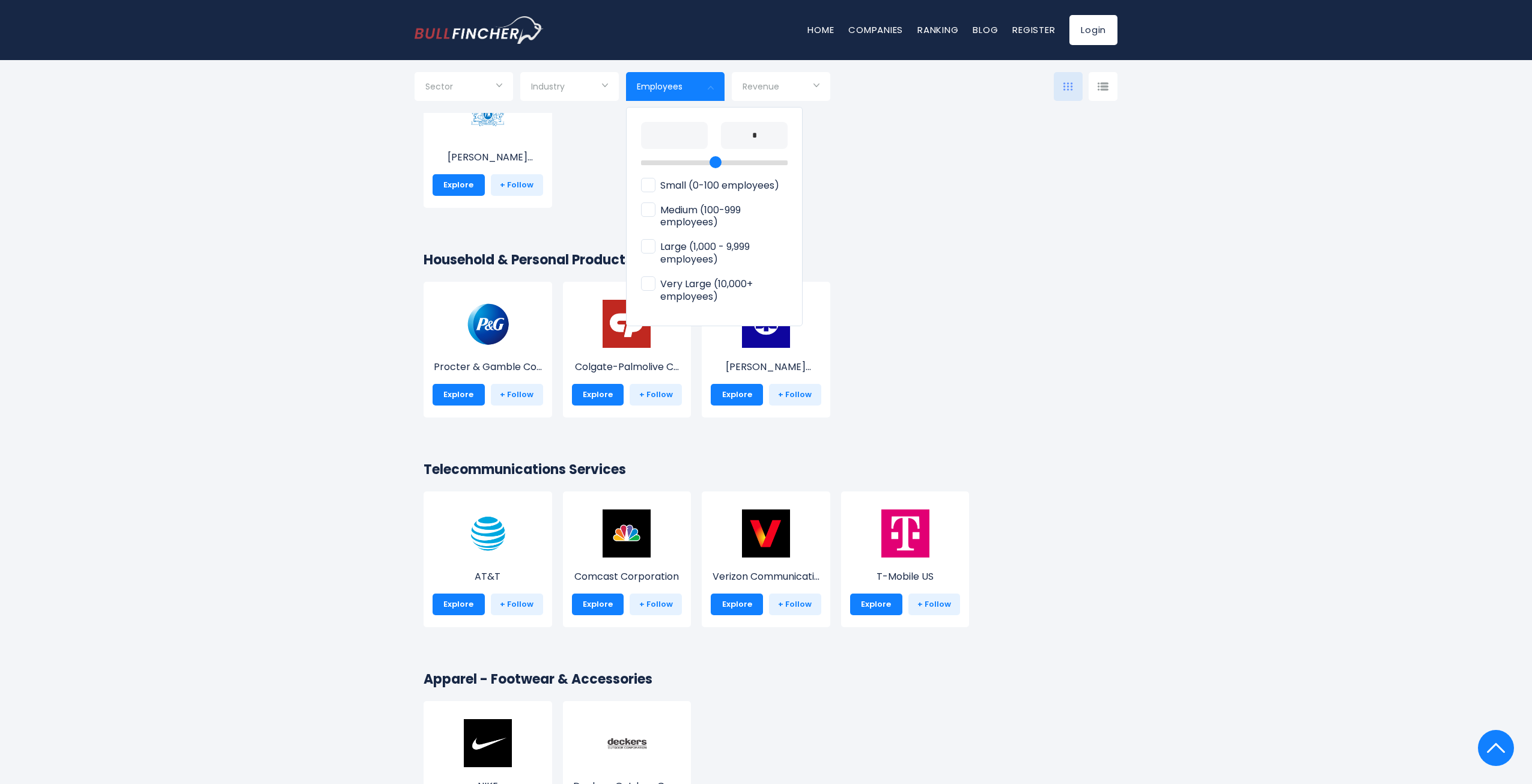
click at [657, 181] on span "Small (0-100 employees)" at bounding box center [710, 186] width 138 height 13
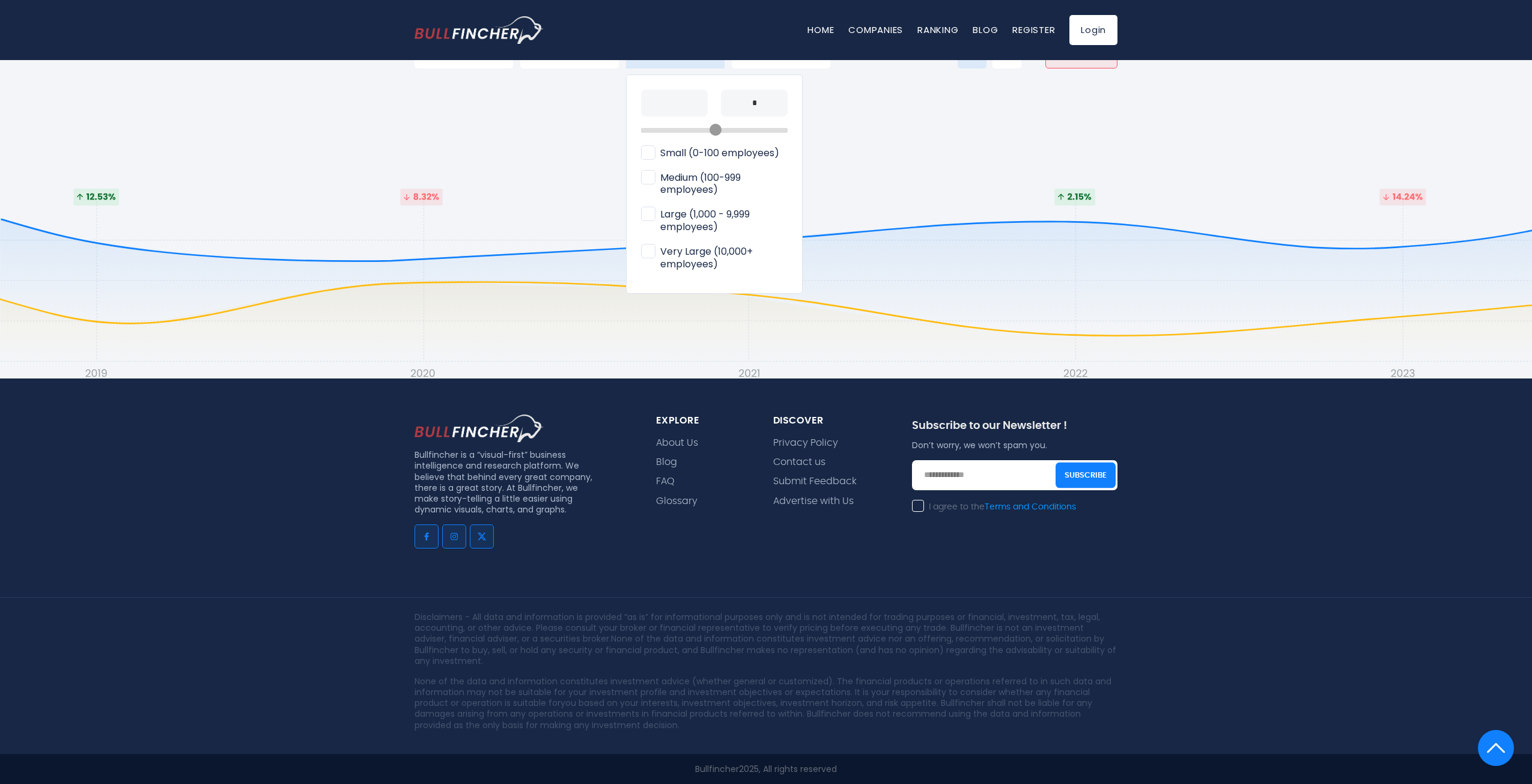
click at [912, 226] on div at bounding box center [766, 392] width 1532 height 784
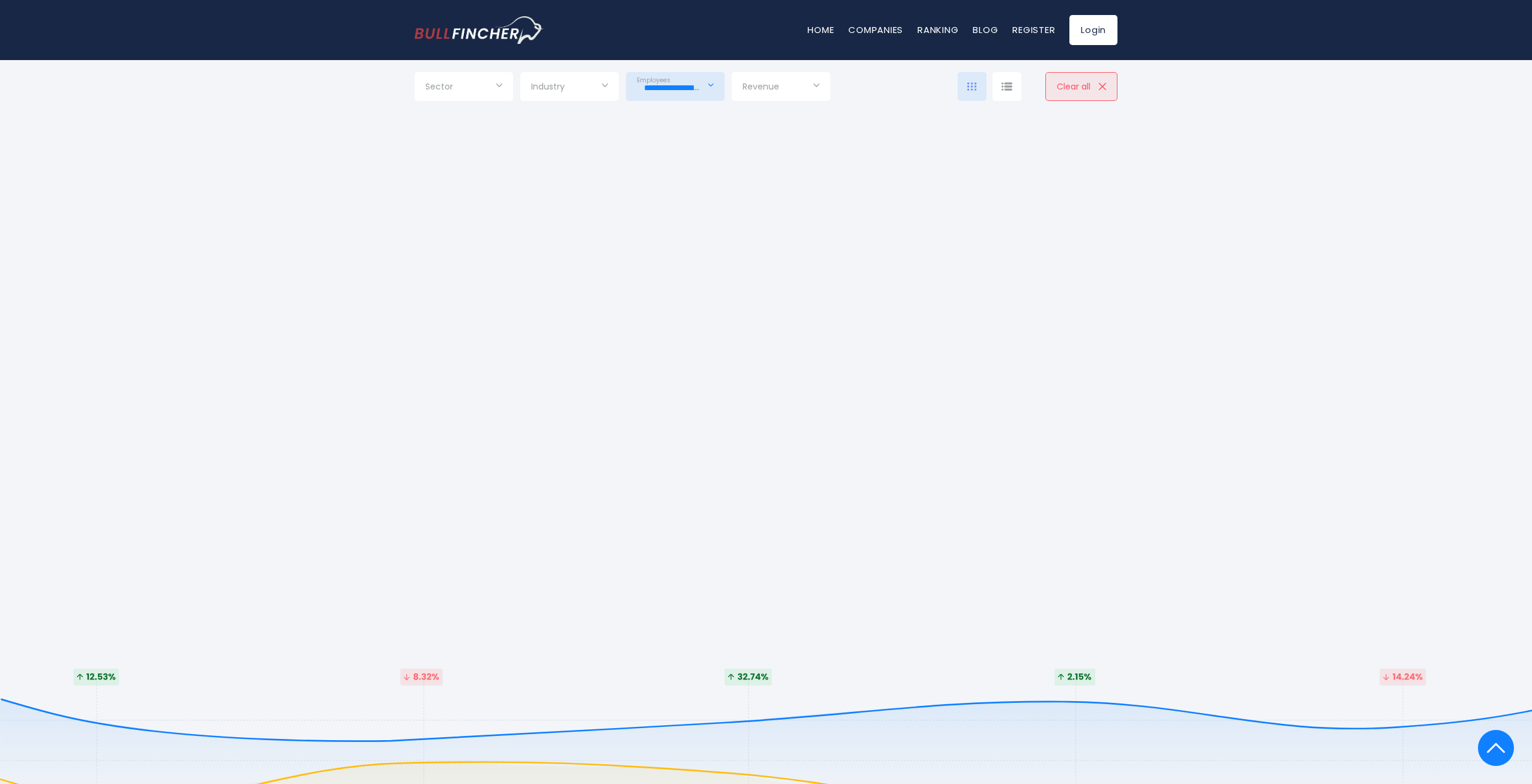
scroll to position [0, 0]
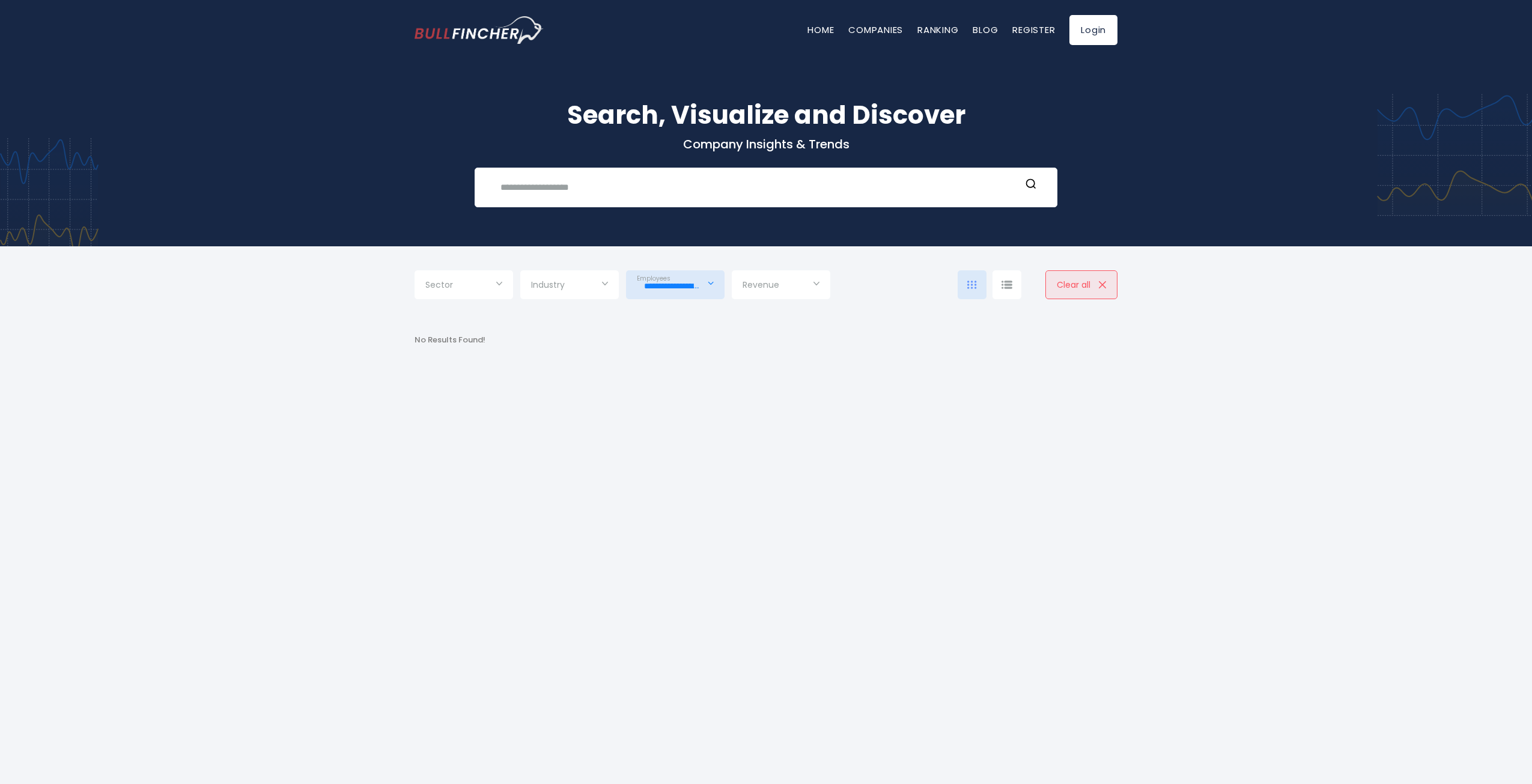
click at [651, 272] on div "**********" at bounding box center [675, 285] width 99 height 29
click at [649, 402] on span "Medium (100-999 employees)" at bounding box center [714, 415] width 147 height 25
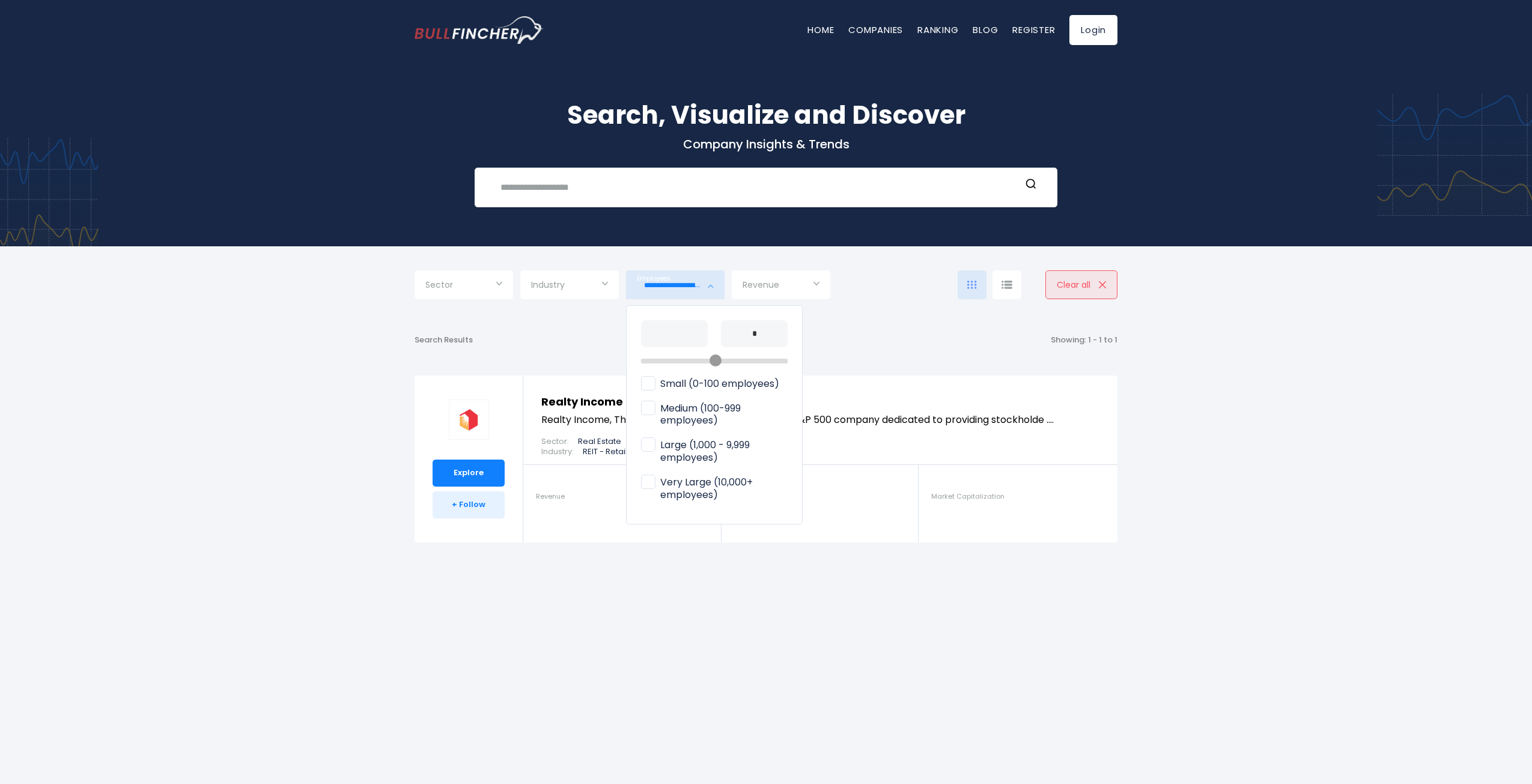
click at [648, 378] on span "Small (0-100 employees)" at bounding box center [710, 384] width 138 height 13
type input "**********"
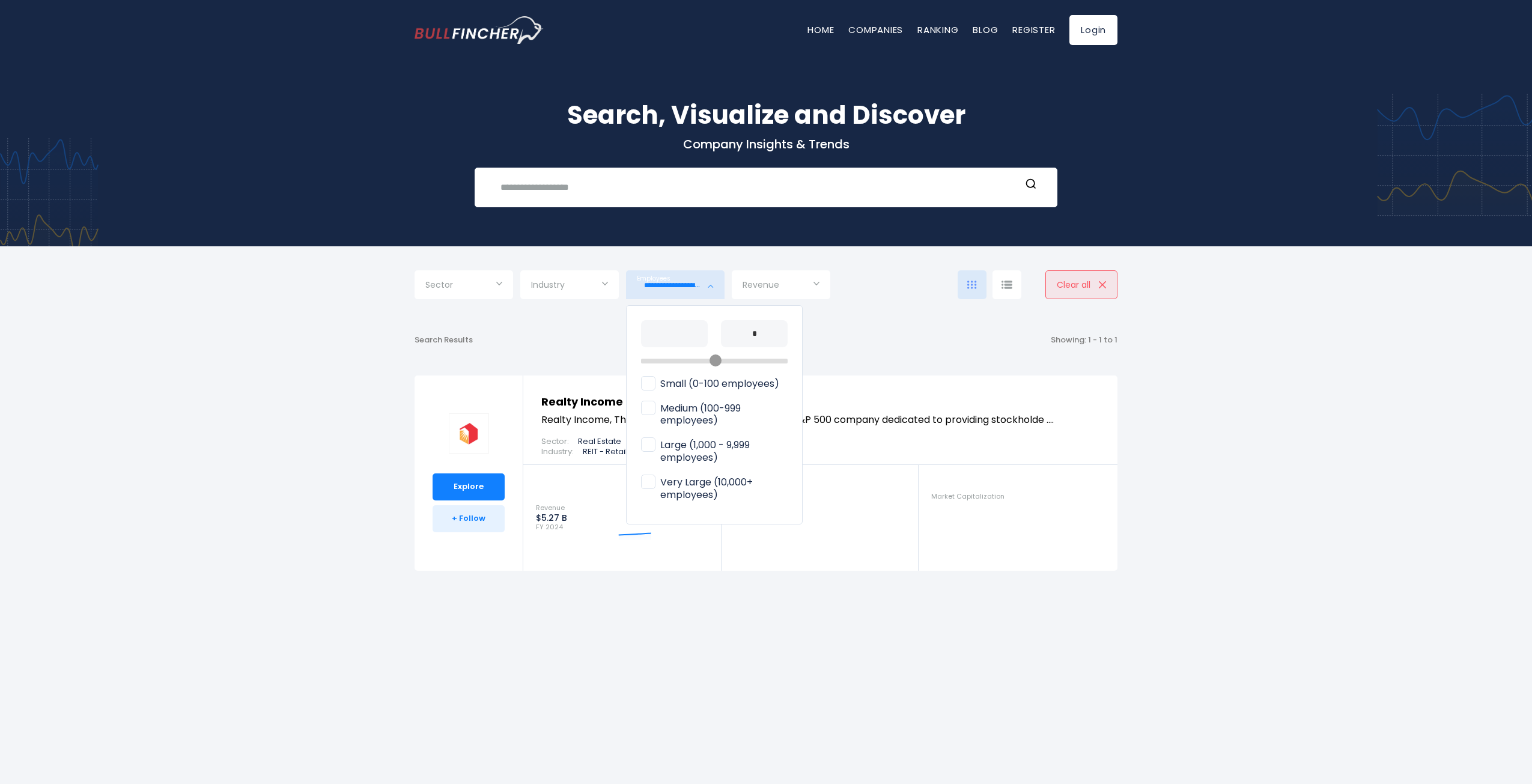
click at [384, 394] on div at bounding box center [766, 392] width 1532 height 784
click at [1100, 282] on img "button" at bounding box center [1102, 284] width 7 height 7
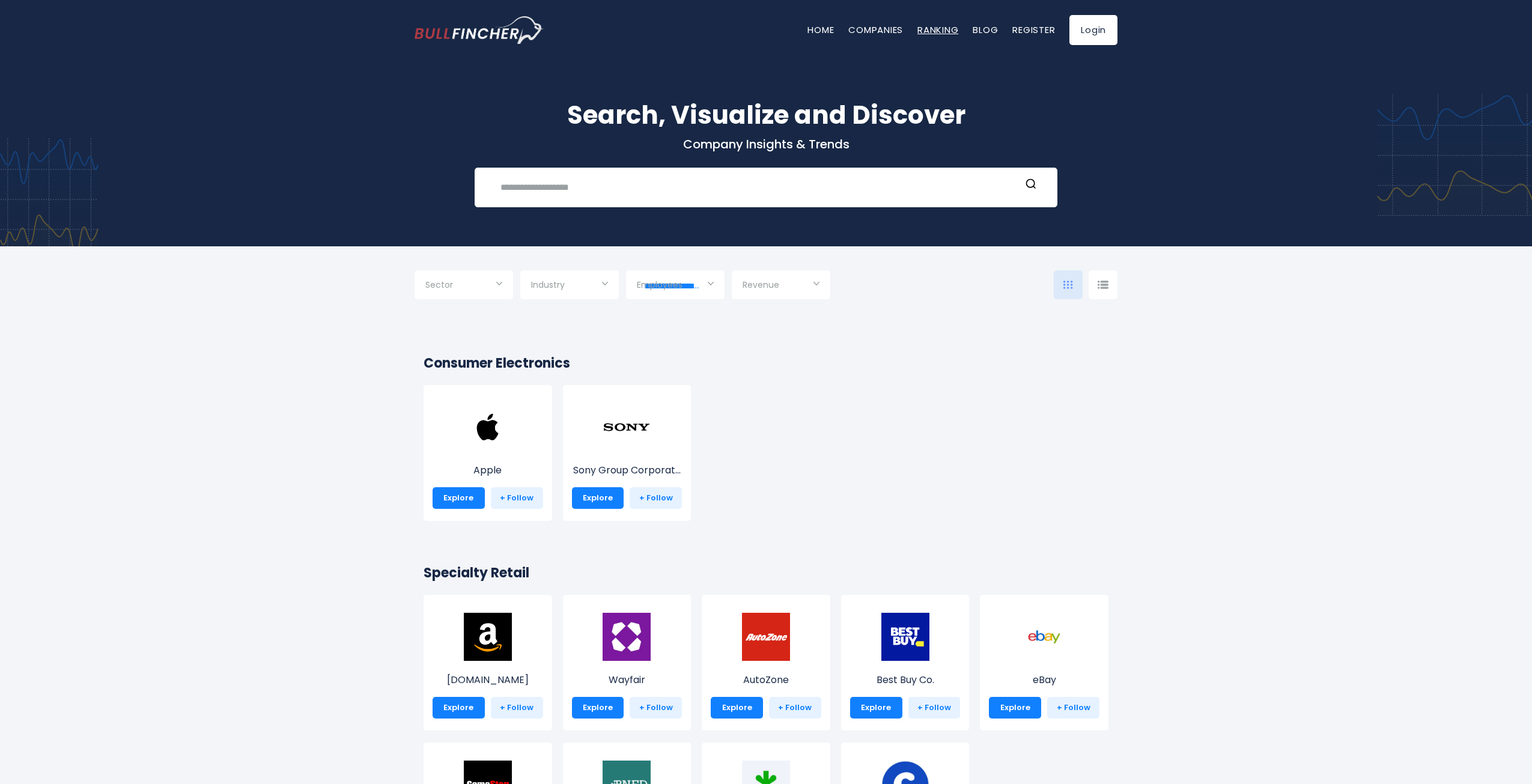
click at [935, 27] on link "Ranking" at bounding box center [938, 29] width 41 height 13
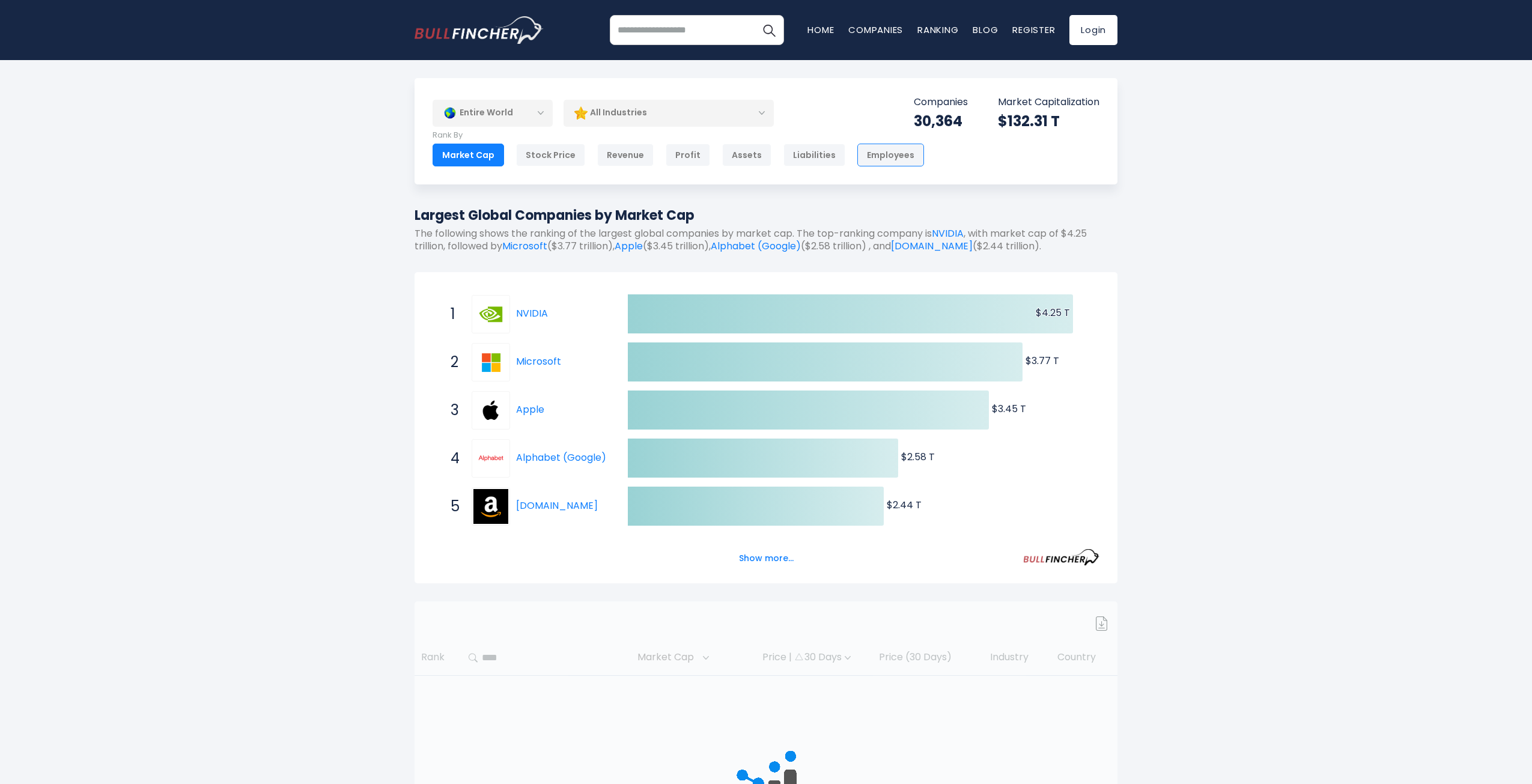
click at [857, 160] on div "Employees" at bounding box center [890, 155] width 67 height 23
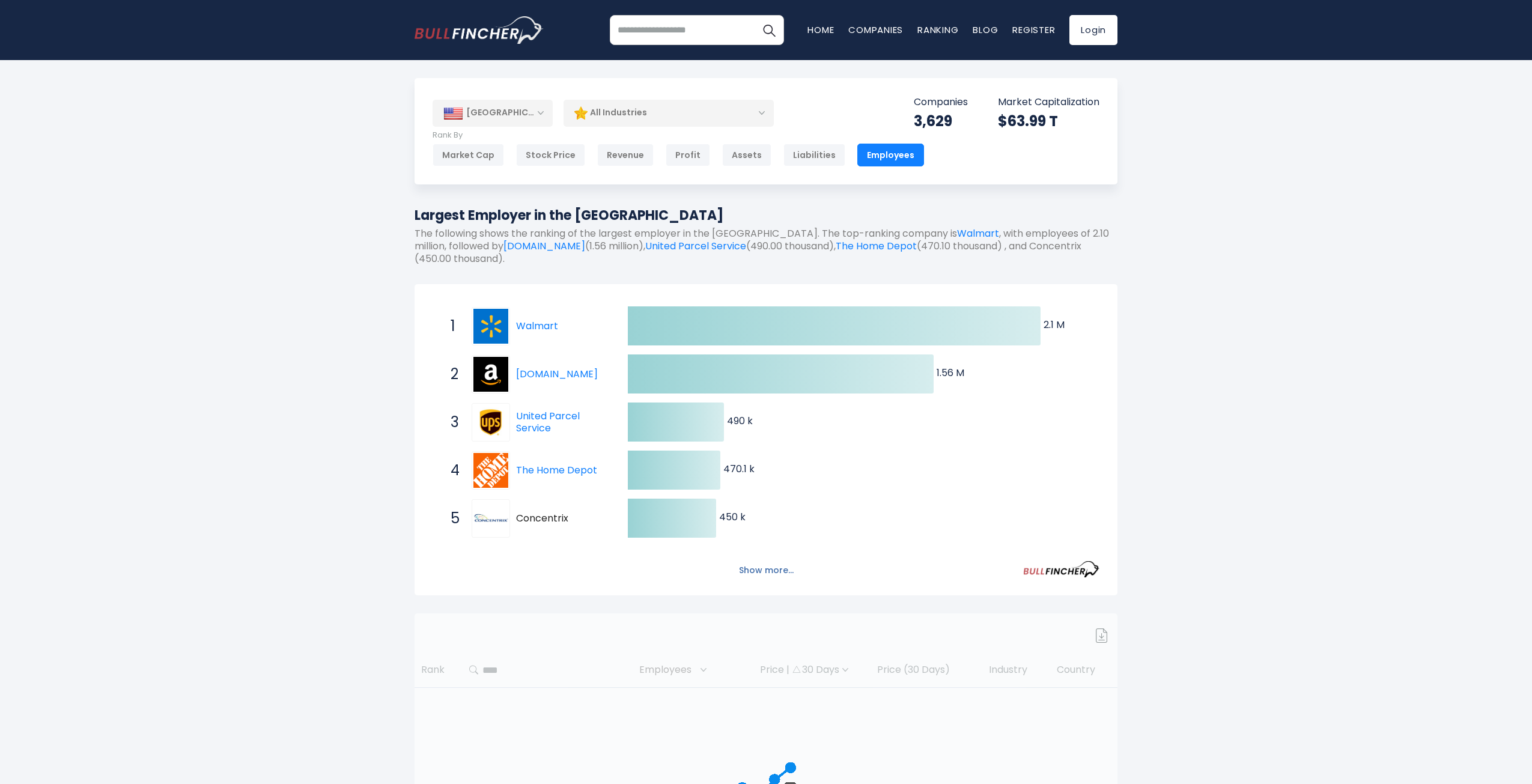
click at [779, 569] on button "Show more..." at bounding box center [766, 571] width 69 height 20
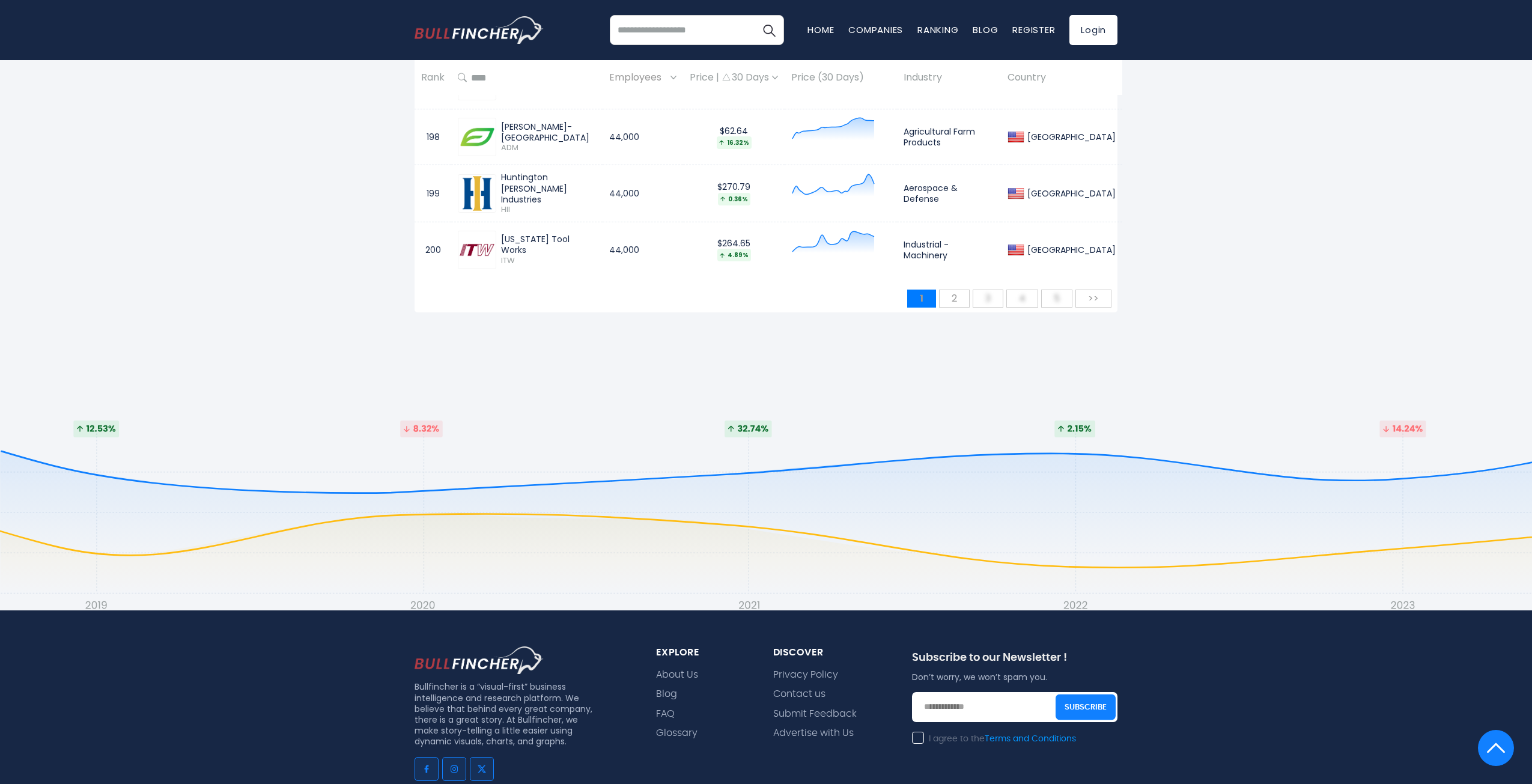
scroll to position [11954, 0]
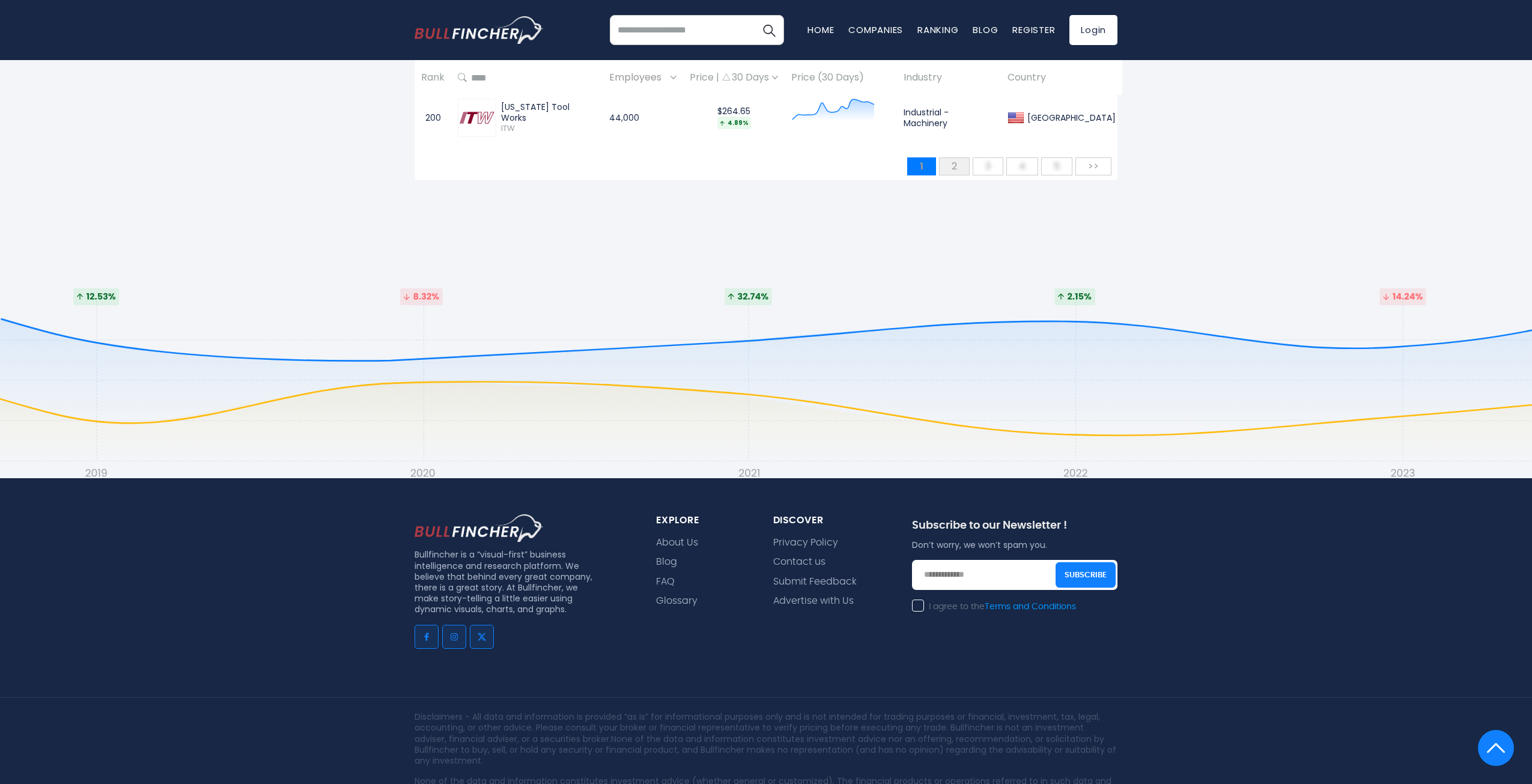
click at [954, 160] on span "2" at bounding box center [955, 166] width 17 height 20
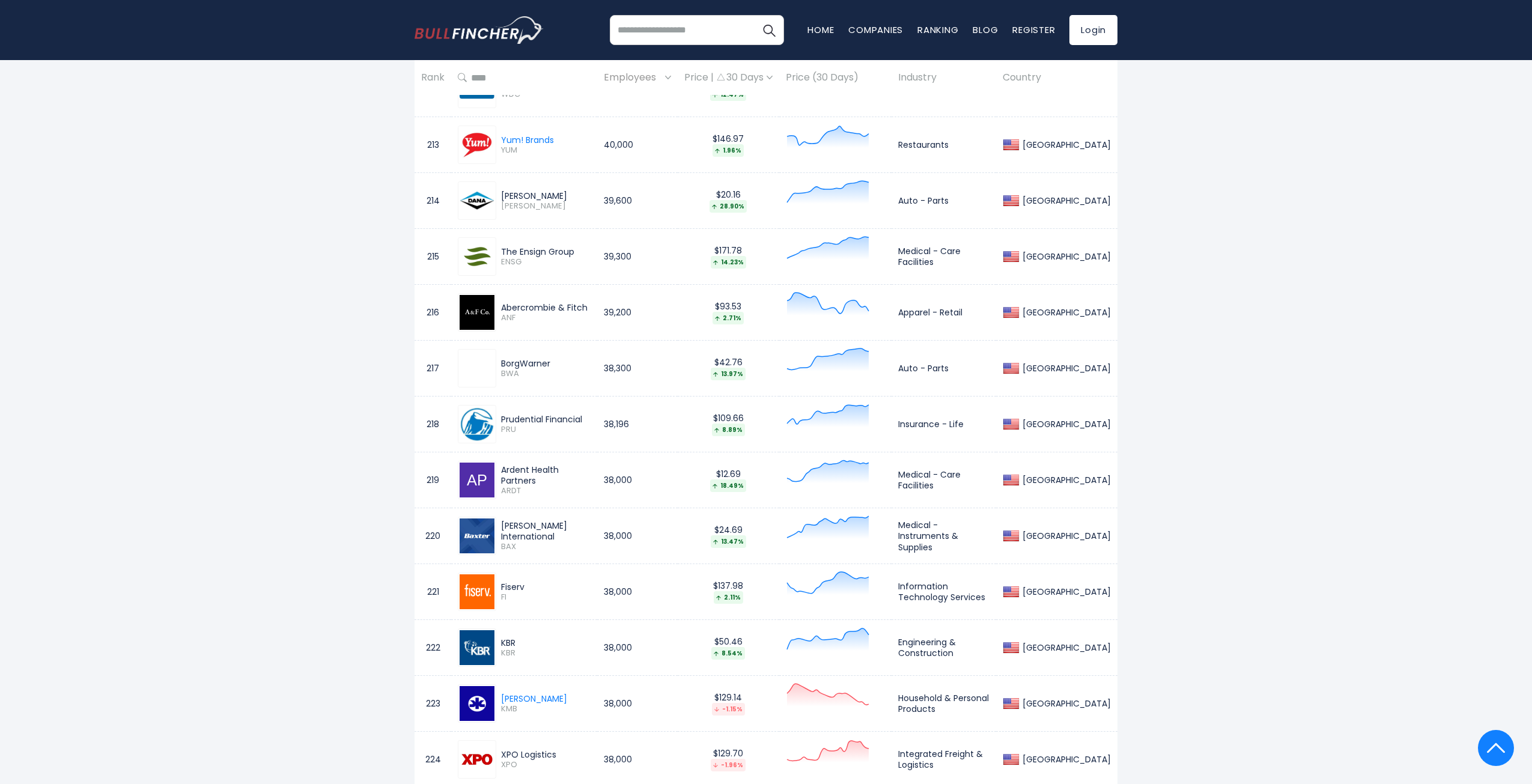
scroll to position [1510, 0]
